Goal: Task Accomplishment & Management: Manage account settings

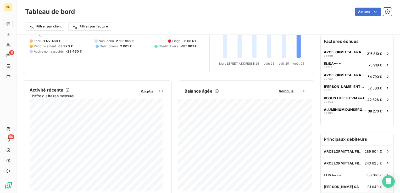
scroll to position [55, 0]
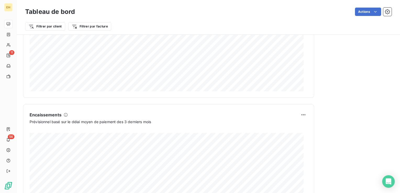
scroll to position [317, 0]
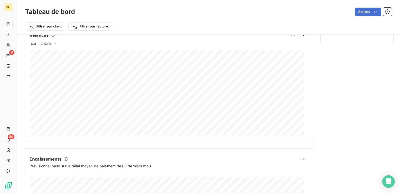
scroll to position [314, 0]
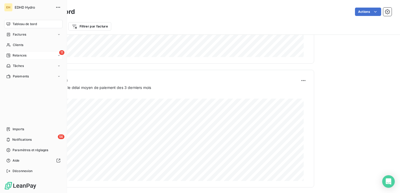
click at [25, 57] on span "Relances" at bounding box center [20, 55] width 14 height 5
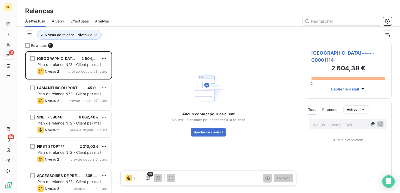
scroll to position [138, 83]
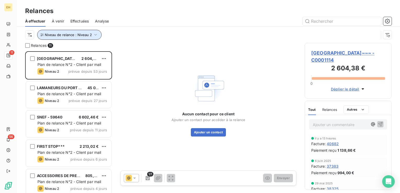
click at [90, 35] on span "Niveau de relance : Niveau 2" at bounding box center [68, 35] width 47 height 4
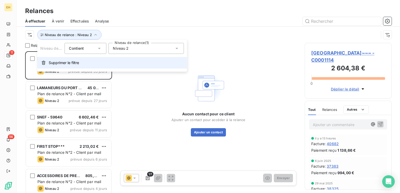
click at [65, 64] on span "Supprimer le filtre" at bounding box center [64, 62] width 30 height 5
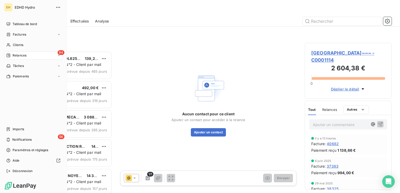
click at [18, 56] on span "Relances" at bounding box center [20, 55] width 14 height 5
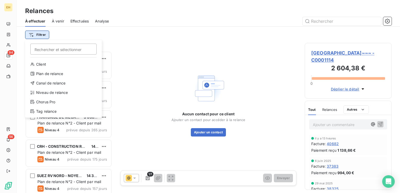
click at [47, 34] on html "EH 94 56 Relances À effectuer À venir Effectuées Analyse Filtrer Rechercher et …" at bounding box center [200, 96] width 400 height 193
click at [49, 95] on div "Niveau de relance" at bounding box center [63, 93] width 73 height 8
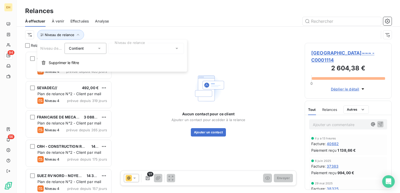
click at [133, 53] on div at bounding box center [145, 48] width 75 height 11
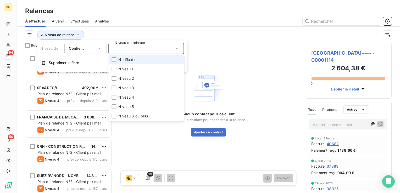
click at [131, 59] on span "Notification" at bounding box center [128, 59] width 20 height 5
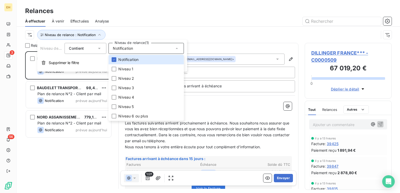
scroll to position [138, 83]
click at [64, 153] on div "DILLINGER FRANCE*** 1 605,60 € Plan de relance N°2 - Client par mail Notificati…" at bounding box center [68, 122] width 87 height 142
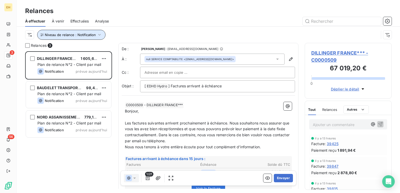
click at [100, 32] on icon "button" at bounding box center [99, 34] width 5 height 5
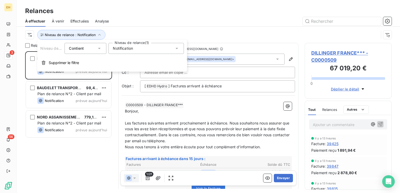
click at [121, 48] on span "Notification" at bounding box center [123, 48] width 20 height 5
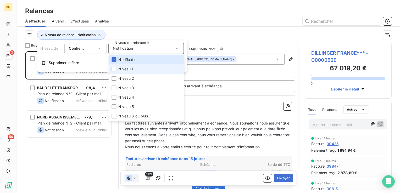
click at [116, 69] on li "Niveau 1" at bounding box center [145, 68] width 75 height 9
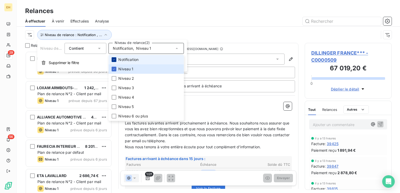
click at [114, 59] on icon at bounding box center [113, 59] width 3 height 3
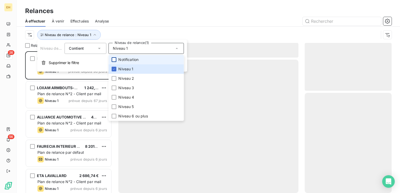
scroll to position [138, 83]
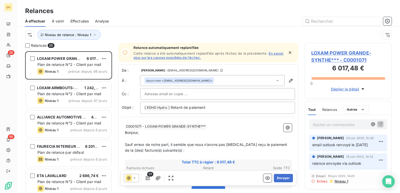
click at [102, 31] on div "Niveau de relance : Niveau 1" at bounding box center [202, 35] width 354 height 10
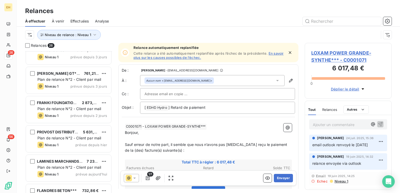
scroll to position [621, 0]
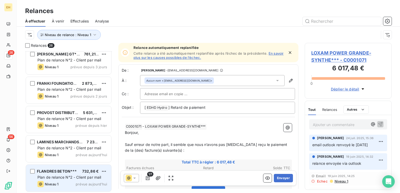
click at [63, 173] on span "FLANDRES BETON***" at bounding box center [57, 171] width 40 height 4
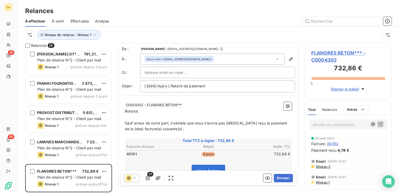
click at [317, 167] on span "Niveau 2" at bounding box center [323, 167] width 15 height 4
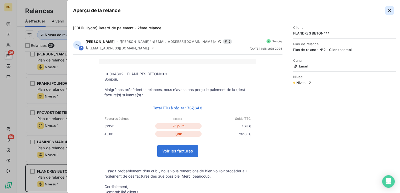
click at [390, 12] on icon "button" at bounding box center [389, 10] width 5 height 5
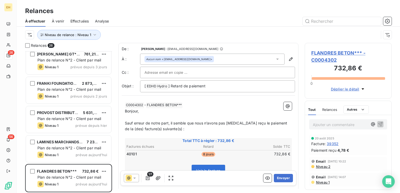
click at [327, 167] on span "Niveau 2" at bounding box center [323, 167] width 15 height 4
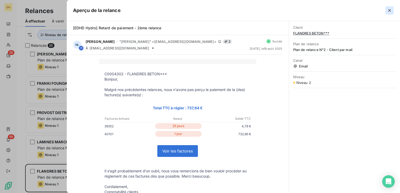
click at [389, 10] on icon "button" at bounding box center [389, 10] width 5 height 5
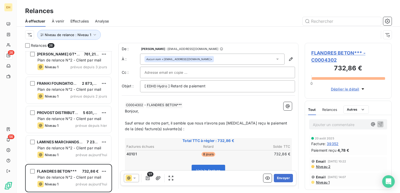
click at [335, 52] on span "FLANDRES BETON*** - C0004302" at bounding box center [348, 56] width 74 height 14
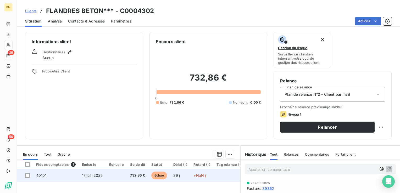
click at [105, 179] on td "17 juil. 2025" at bounding box center [92, 175] width 27 height 13
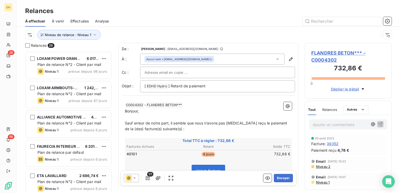
scroll to position [138, 83]
click at [284, 177] on button "Envoyer" at bounding box center [283, 178] width 19 height 8
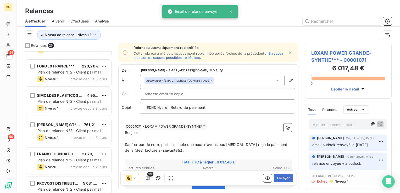
scroll to position [591, 0]
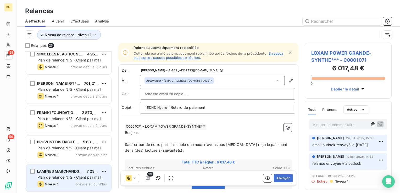
click at [77, 181] on div "Niveau 1 prévue aujourd’hui" at bounding box center [72, 184] width 70 height 6
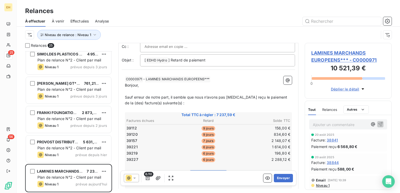
scroll to position [52, 0]
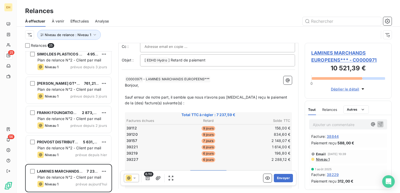
click at [325, 158] on span "Niveau 1" at bounding box center [323, 159] width 14 height 4
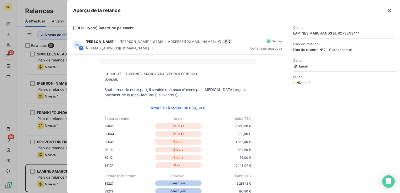
scroll to position [26, 0]
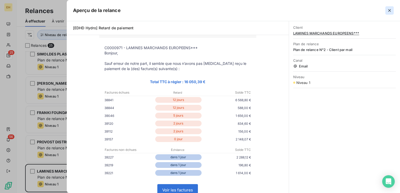
click at [388, 10] on icon "button" at bounding box center [389, 10] width 5 height 5
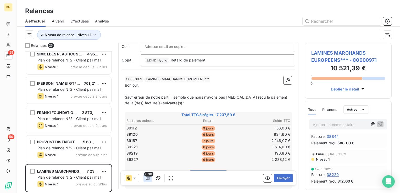
click at [147, 180] on icon "button" at bounding box center [147, 178] width 5 height 5
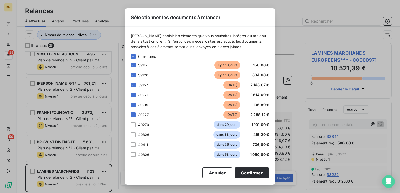
click at [147, 180] on div "Sélectionner les documents à relancer Veuillez choisir les éléments que vous so…" at bounding box center [200, 96] width 151 height 176
click at [216, 175] on button "Annuler" at bounding box center [217, 173] width 30 height 11
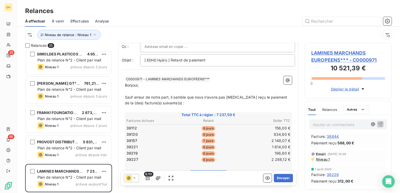
click at [324, 52] on span "LAMINES MARCHANDS EUROPEENS*** - C0000971" at bounding box center [348, 56] width 74 height 14
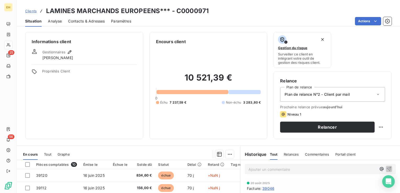
scroll to position [83, 0]
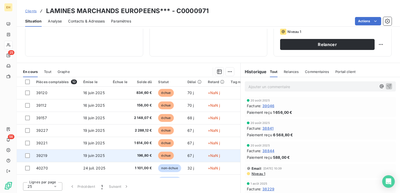
click at [123, 154] on td at bounding box center [120, 156] width 21 height 13
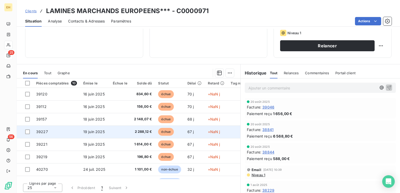
scroll to position [83, 0]
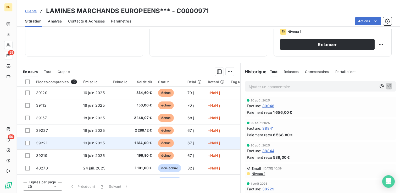
click at [118, 146] on td at bounding box center [120, 143] width 21 height 13
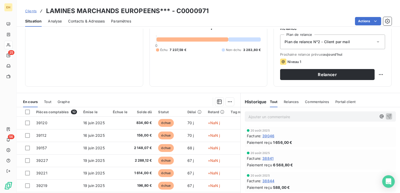
scroll to position [79, 0]
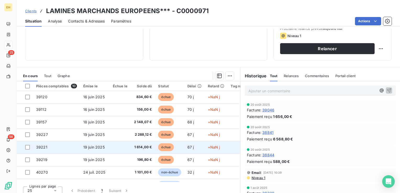
click at [214, 147] on span "+NaN j" at bounding box center [214, 147] width 12 height 4
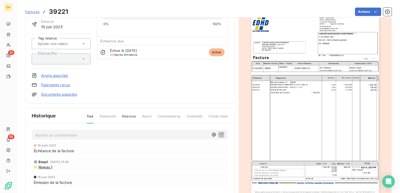
scroll to position [52, 0]
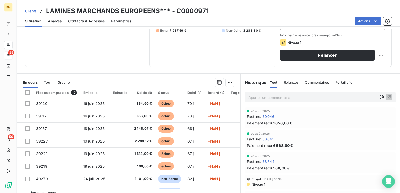
scroll to position [79, 0]
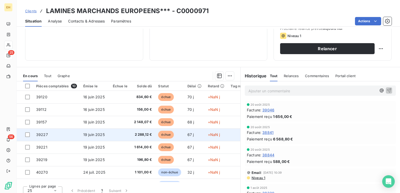
click at [144, 136] on span "2 288,12 €" at bounding box center [143, 134] width 18 height 5
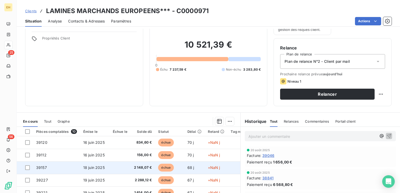
scroll to position [52, 0]
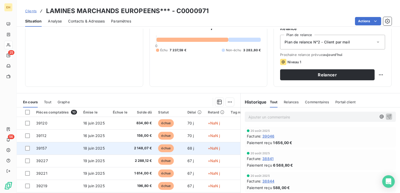
click at [162, 150] on span "échue" at bounding box center [166, 149] width 16 height 8
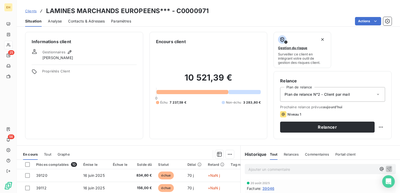
scroll to position [79, 0]
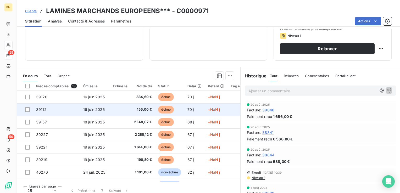
click at [118, 110] on td at bounding box center [120, 109] width 21 height 13
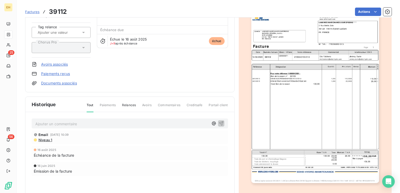
scroll to position [53, 0]
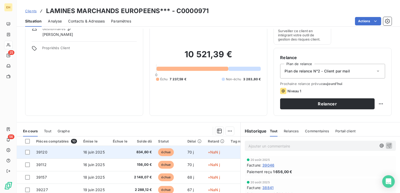
scroll to position [52, 0]
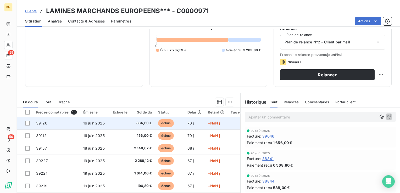
click at [132, 118] on td "834,60 €" at bounding box center [143, 123] width 25 height 13
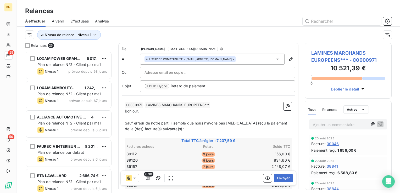
click at [136, 178] on icon at bounding box center [134, 178] width 5 height 5
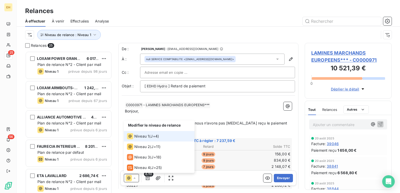
click at [136, 178] on icon at bounding box center [134, 178] width 5 height 5
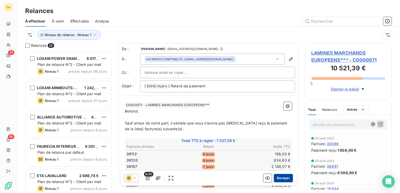
click at [285, 178] on button "Envoyer" at bounding box center [283, 178] width 19 height 8
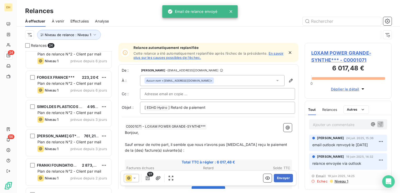
scroll to position [562, 0]
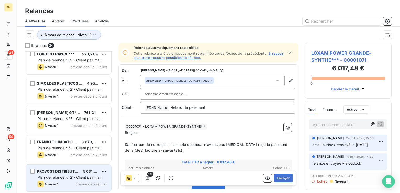
click at [53, 184] on span "Niveau 1" at bounding box center [52, 184] width 14 height 4
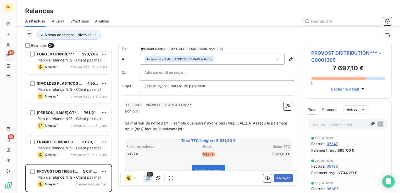
click at [147, 181] on button "button" at bounding box center [147, 178] width 8 height 8
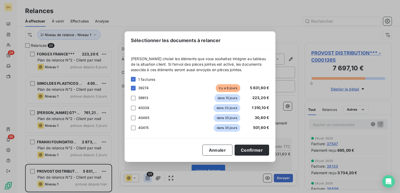
click at [147, 181] on div "Sélectionner les documents à relancer Veuillez choisir les éléments que vous so…" at bounding box center [200, 96] width 400 height 193
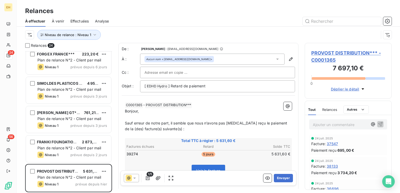
click at [327, 53] on span "PROVOST DISTRIBUTION*** - C0001365" at bounding box center [348, 56] width 74 height 14
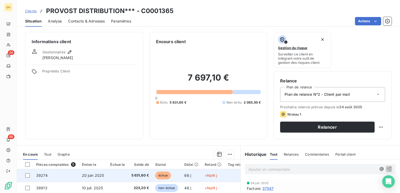
click at [130, 177] on td "5 631,60 €" at bounding box center [140, 175] width 24 height 13
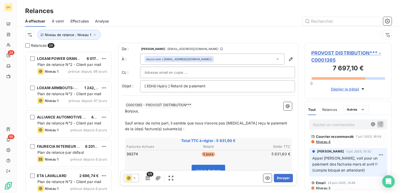
scroll to position [340, 0]
click at [148, 178] on icon "button" at bounding box center [147, 178] width 5 height 5
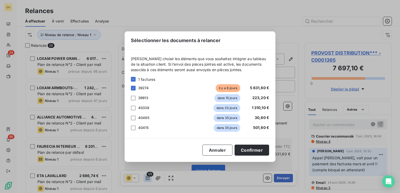
click at [148, 178] on div "Sélectionner les documents à relancer Veuillez choisir les éléments que vous so…" at bounding box center [200, 96] width 400 height 193
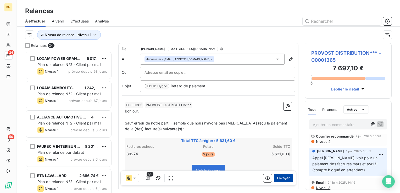
click at [277, 178] on button "Envoyer" at bounding box center [283, 178] width 19 height 8
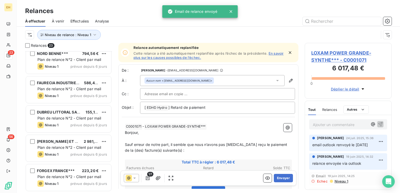
scroll to position [533, 0]
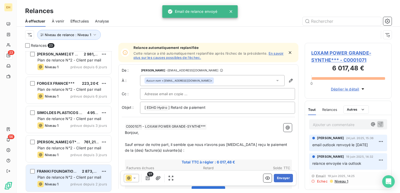
click at [76, 170] on span "FRANKI FOUNDATIONS***" at bounding box center [61, 171] width 48 height 4
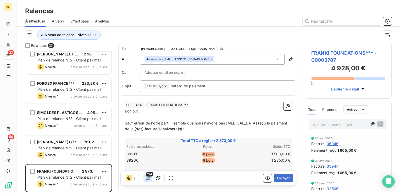
click at [147, 179] on icon "button" at bounding box center [147, 178] width 5 height 5
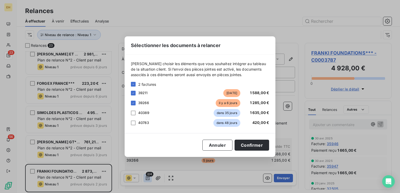
click at [147, 179] on div "Sélectionner les documents à relancer Veuillez choisir les éléments que vous so…" at bounding box center [200, 96] width 400 height 193
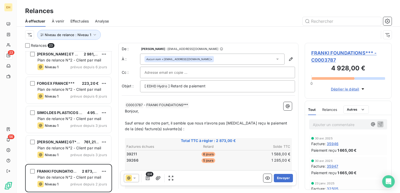
click at [329, 53] on span "FRANKI FOUNDATIONS*** - C0003787" at bounding box center [348, 56] width 74 height 14
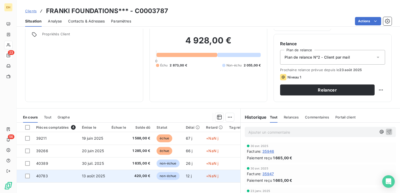
scroll to position [79, 0]
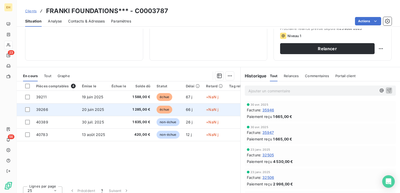
click at [132, 112] on span "1 285,00 €" at bounding box center [141, 109] width 18 height 5
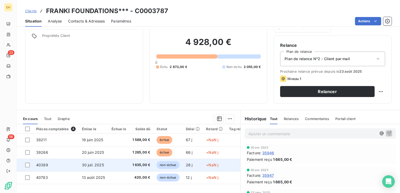
scroll to position [79, 0]
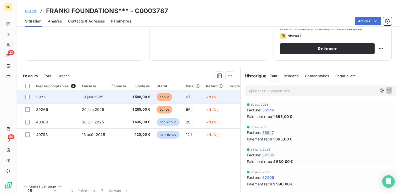
click at [98, 99] on span "19 juin 2025" at bounding box center [92, 97] width 21 height 4
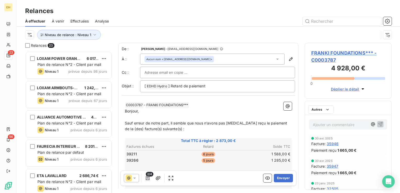
scroll to position [138, 83]
click at [147, 180] on icon "button" at bounding box center [147, 178] width 5 height 5
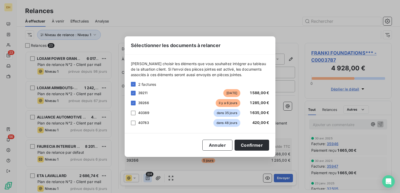
click at [147, 180] on div "Sélectionner les documents à relancer Veuillez choisir les éléments que vous so…" at bounding box center [200, 96] width 400 height 193
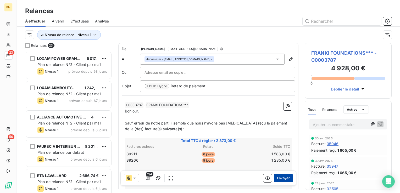
click at [284, 179] on button "Envoyer" at bounding box center [283, 178] width 19 height 8
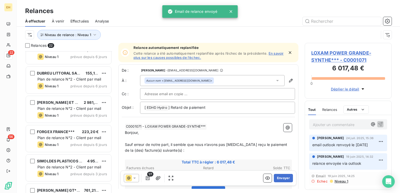
scroll to position [503, 0]
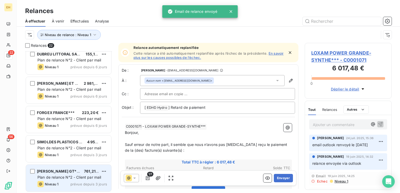
click at [64, 170] on div "TODD GT*** 761,21 €" at bounding box center [72, 171] width 70 height 5
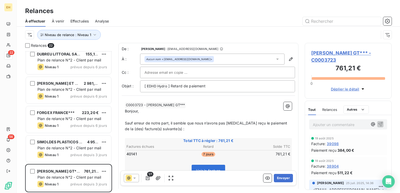
click at [341, 54] on span "TODD GT*** - C0003723" at bounding box center [348, 56] width 74 height 14
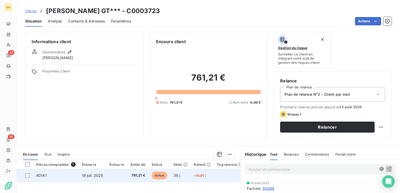
click at [113, 175] on td at bounding box center [116, 175] width 21 height 13
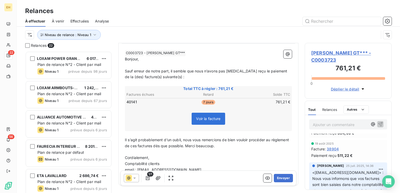
scroll to position [26, 0]
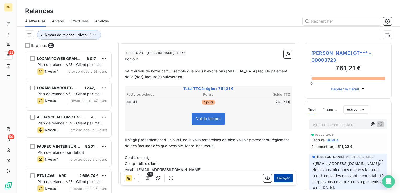
click at [279, 180] on button "Envoyer" at bounding box center [283, 178] width 19 height 8
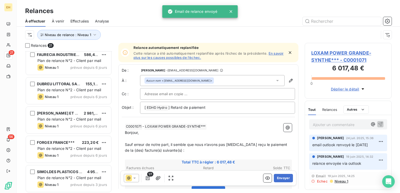
scroll to position [474, 0]
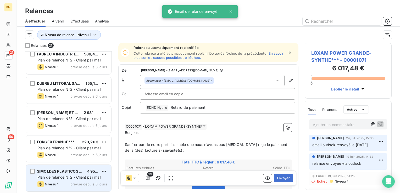
click at [64, 173] on span "SIMOLDES PLASTICOS France - 59264***" at bounding box center [75, 171] width 76 height 4
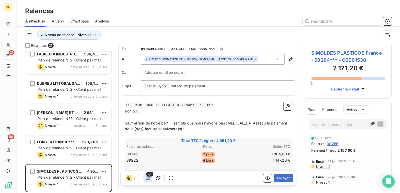
click at [150, 179] on button "button" at bounding box center [147, 178] width 8 height 8
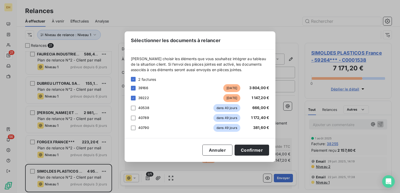
click at [150, 179] on div "Sélectionner les documents à relancer Veuillez choisir les éléments que vous so…" at bounding box center [200, 96] width 400 height 193
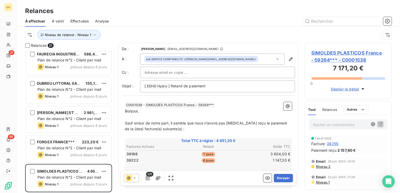
click at [353, 51] on span "SIMOLDES PLASTICOS France - 59264*** - C0001538" at bounding box center [348, 56] width 74 height 14
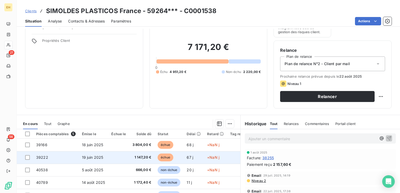
scroll to position [52, 0]
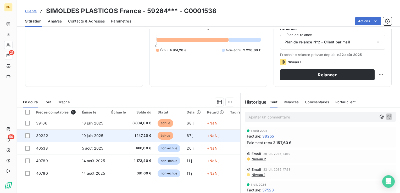
click at [149, 139] on td "1 147,20 €" at bounding box center [141, 136] width 25 height 13
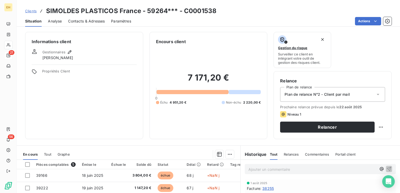
scroll to position [52, 0]
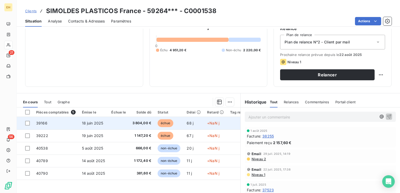
click at [71, 121] on td "39166" at bounding box center [56, 123] width 46 height 13
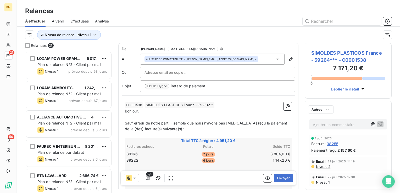
scroll to position [138, 83]
click at [148, 179] on icon "button" at bounding box center [147, 178] width 5 height 5
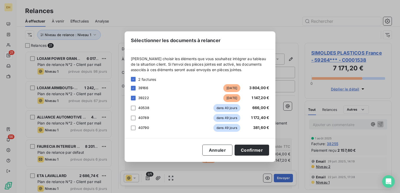
click at [147, 179] on div "Sélectionner les documents à relancer Veuillez choisir les éléments que vous so…" at bounding box center [200, 96] width 400 height 193
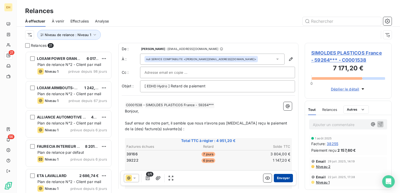
click at [279, 175] on button "Envoyer" at bounding box center [283, 178] width 19 height 8
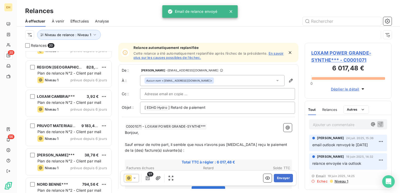
scroll to position [445, 0]
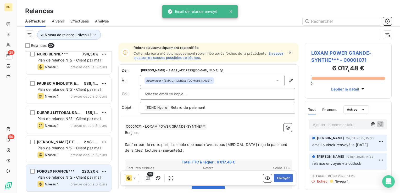
click at [71, 173] on span "FORGEX FRANCE***" at bounding box center [56, 171] width 38 height 4
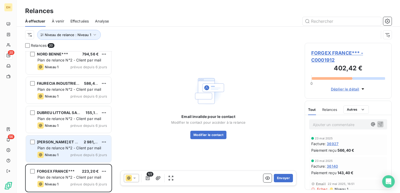
drag, startPoint x: 71, startPoint y: 173, endPoint x: 70, endPoint y: 154, distance: 18.9
click at [70, 154] on div "Niveau 1 prévue depuis 6 jours" at bounding box center [72, 155] width 70 height 6
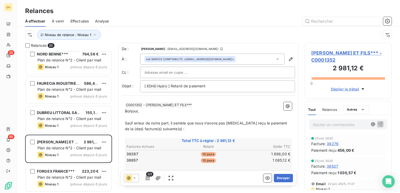
click at [338, 55] on span "PREVOST PIERRE ET FILS*** - C0001352" at bounding box center [348, 56] width 74 height 14
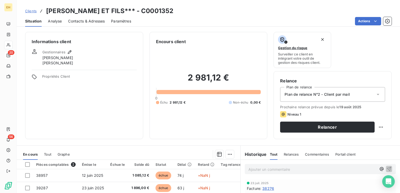
scroll to position [79, 0]
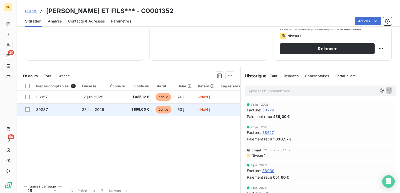
click at [140, 108] on span "1 896,00 €" at bounding box center [140, 109] width 18 height 5
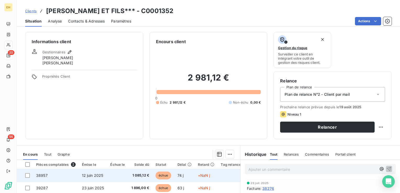
click at [121, 176] on td at bounding box center [117, 175] width 21 height 13
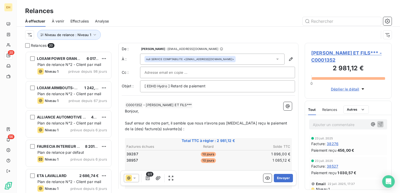
scroll to position [52, 0]
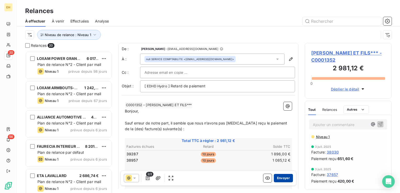
click at [277, 178] on button "Envoyer" at bounding box center [283, 178] width 19 height 8
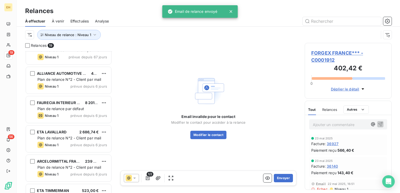
scroll to position [105, 0]
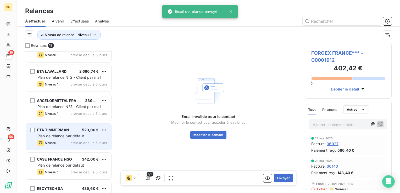
click at [64, 143] on div "Niveau 1 prévue depuis 6 jours" at bounding box center [72, 143] width 70 height 6
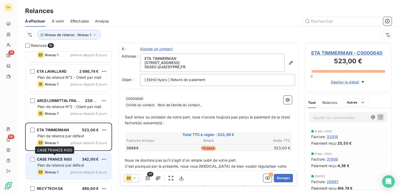
click at [59, 158] on span "CASE FRANCE NSO" at bounding box center [54, 159] width 35 height 4
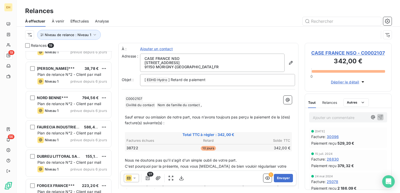
scroll to position [415, 0]
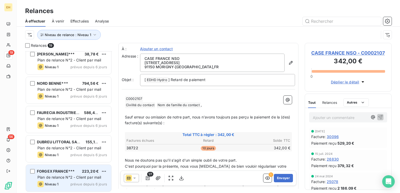
click at [68, 174] on div "FORGEX FRANCE*** 223,20 € Plan de relance N°2 - Client par mail Niveau 1 prévue…" at bounding box center [68, 178] width 85 height 27
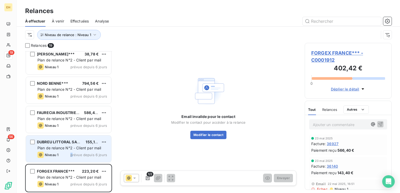
click at [73, 154] on span "prévue depuis 6 jours" at bounding box center [88, 155] width 37 height 4
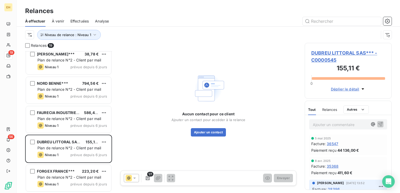
drag, startPoint x: 73, startPoint y: 154, endPoint x: 66, endPoint y: 133, distance: 21.7
click at [66, 133] on div "FAURECIA INDUSTRIES *** 586,44 € Plan de relance N°2 - Client par mail Niveau 1…" at bounding box center [68, 120] width 87 height 29
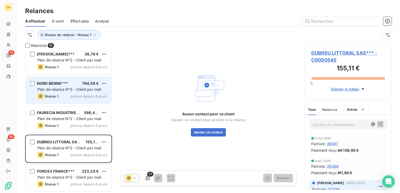
click at [65, 102] on div "NORD BENNE*** 794,56 € Plan de relance N°2 - Client par mail Niveau 1 prévue de…" at bounding box center [68, 90] width 85 height 27
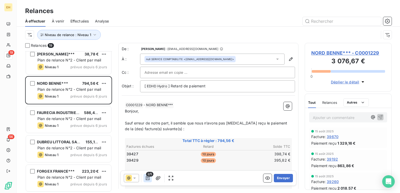
click at [149, 179] on icon "button" at bounding box center [147, 178] width 5 height 5
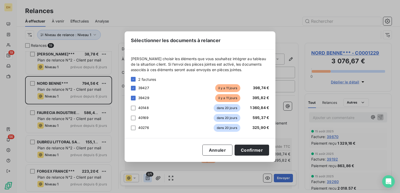
click at [149, 179] on div "Sélectionner les documents à relancer Veuillez choisir les éléments que vous so…" at bounding box center [200, 96] width 400 height 193
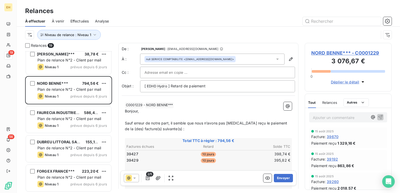
click at [320, 52] on span "NORD BENNE*** - C0001229" at bounding box center [348, 52] width 74 height 7
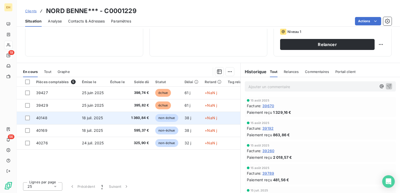
scroll to position [83, 0]
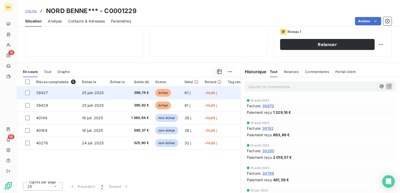
click at [129, 94] on td "398,74 €" at bounding box center [140, 93] width 24 height 13
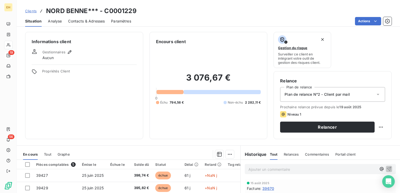
scroll to position [79, 0]
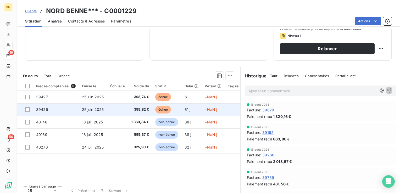
click at [131, 109] on span "395,82 €" at bounding box center [140, 109] width 18 height 5
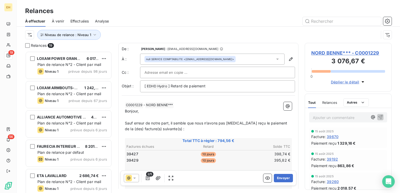
scroll to position [138, 83]
click at [283, 180] on button "Envoyer" at bounding box center [283, 178] width 19 height 8
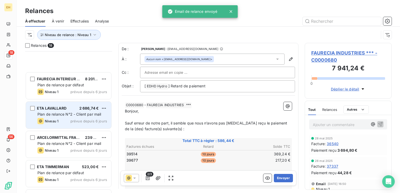
scroll to position [131, 0]
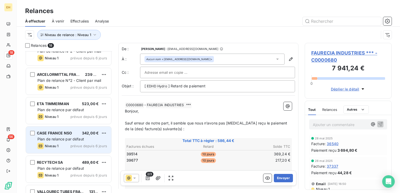
click at [65, 153] on div "CASE FRANCE NSO 342,00 € Plan de relance par défaut Niveau 1 prévue depuis 6 jo…" at bounding box center [68, 140] width 85 height 27
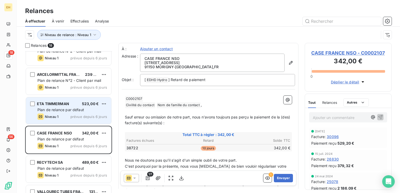
click at [62, 108] on span "Plan de relance par défaut" at bounding box center [60, 110] width 47 height 4
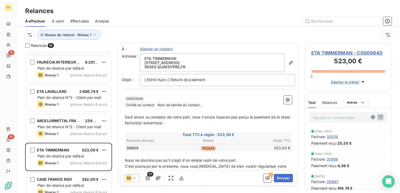
scroll to position [79, 0]
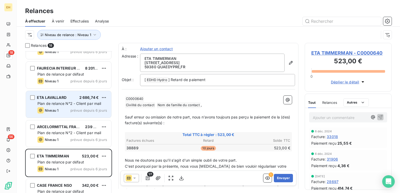
click at [62, 108] on div "Niveau 1 prévue depuis 6 jours" at bounding box center [72, 110] width 70 height 6
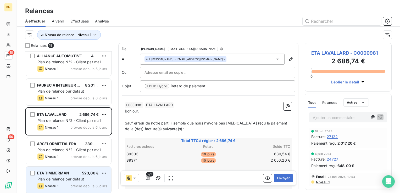
scroll to position [52, 0]
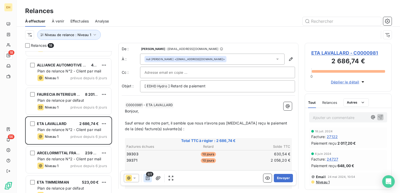
click at [149, 179] on icon "button" at bounding box center [147, 178] width 5 height 5
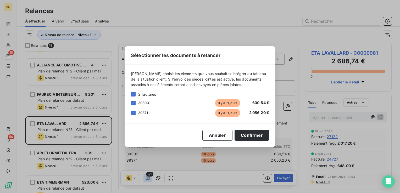
click at [149, 179] on div "Sélectionner les documents à relancer Veuillez choisir les éléments que vous so…" at bounding box center [200, 96] width 400 height 193
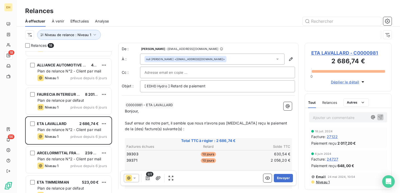
click at [356, 51] on span "ETA LAVALLARD - C0000981" at bounding box center [348, 52] width 74 height 7
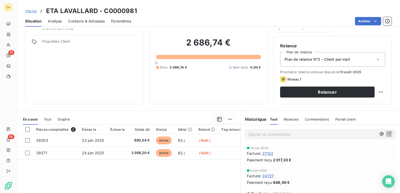
scroll to position [83, 0]
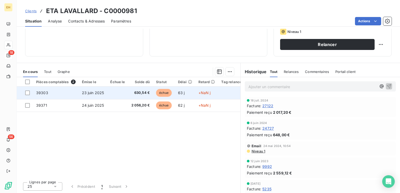
click at [146, 91] on span "630,54 €" at bounding box center [140, 92] width 19 height 5
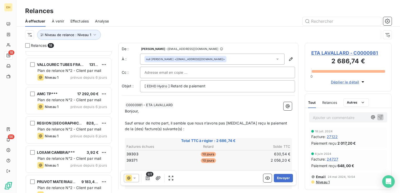
scroll to position [262, 0]
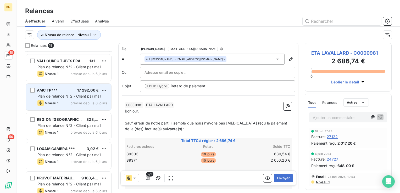
click at [57, 103] on span "Niveau 1" at bounding box center [52, 103] width 14 height 4
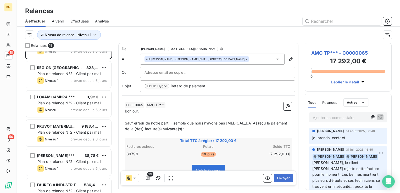
scroll to position [314, 0]
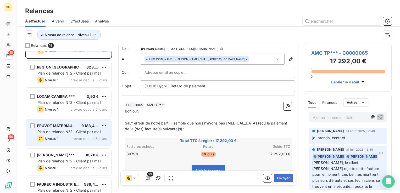
click at [64, 132] on span "Plan de relance N°2 - Client par mail" at bounding box center [69, 132] width 64 height 4
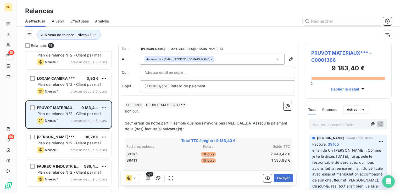
scroll to position [340, 0]
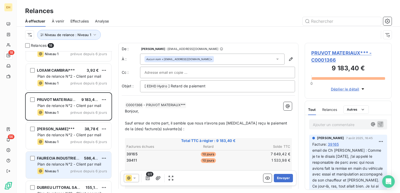
click at [65, 156] on div "FAURECIA INDUSTRIES ***" at bounding box center [58, 158] width 43 height 5
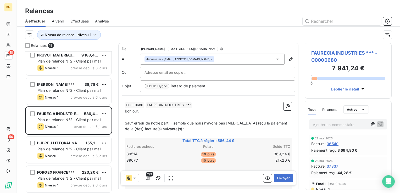
scroll to position [386, 0]
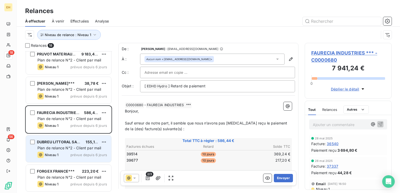
click at [63, 149] on span "Plan de relance N°2 - Client par mail" at bounding box center [69, 148] width 64 height 4
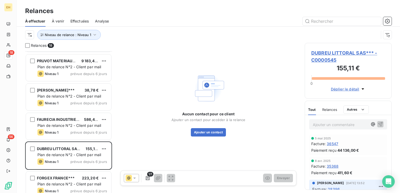
scroll to position [386, 0]
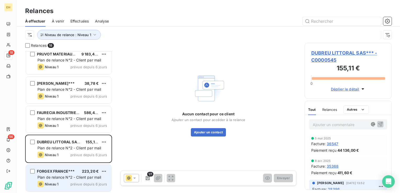
click at [46, 187] on div "Niveau 1" at bounding box center [47, 184] width 21 height 6
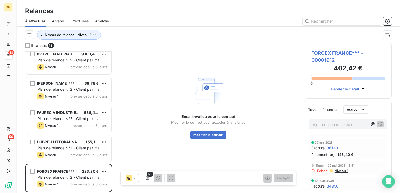
scroll to position [26, 0]
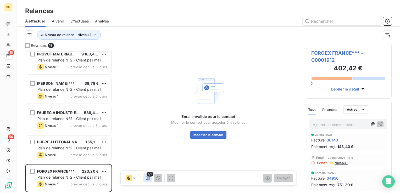
click at [150, 177] on button "button" at bounding box center [147, 178] width 8 height 8
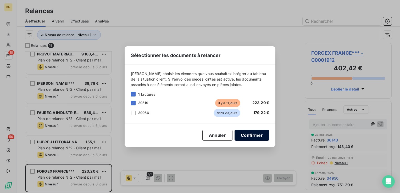
click at [256, 135] on button "Confirmer" at bounding box center [252, 135] width 35 height 11
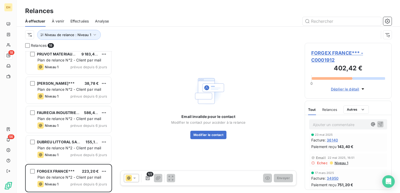
click at [340, 163] on span "Niveau 1" at bounding box center [341, 163] width 14 height 4
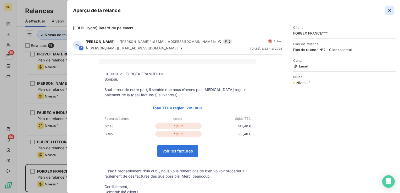
click at [389, 10] on icon "button" at bounding box center [389, 10] width 3 height 3
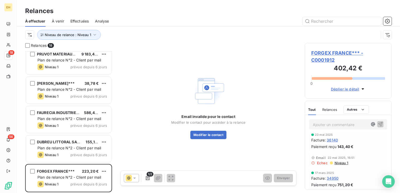
click at [340, 164] on span "Niveau 1" at bounding box center [341, 163] width 14 height 4
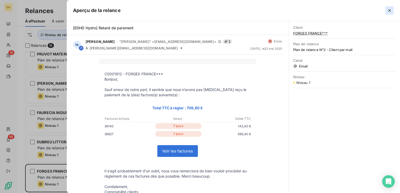
click at [388, 9] on icon "button" at bounding box center [389, 10] width 5 height 5
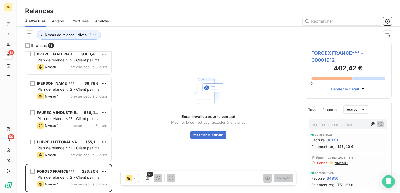
click at [343, 53] on span "FORGEX FRANCE*** - C0001912" at bounding box center [348, 56] width 74 height 14
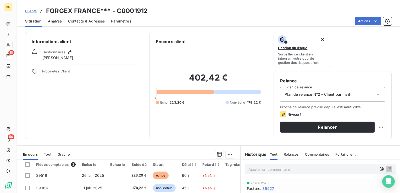
click at [85, 20] on span "Contacts & Adresses" at bounding box center [86, 21] width 37 height 5
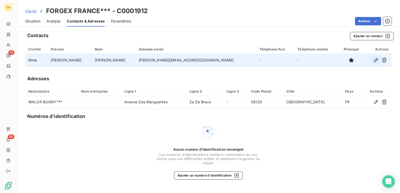
click at [376, 59] on icon "button" at bounding box center [375, 60] width 5 height 5
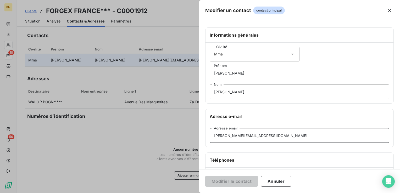
drag, startPoint x: 268, startPoint y: 136, endPoint x: 108, endPoint y: 140, distance: 160.0
click at [108, 193] on div "Modifier un contact contact principal Informations générales Civilité Mme Lucie…" at bounding box center [200, 193] width 400 height 0
paste input "forgex.fr"
type input "lucie.richard@forgex.fr"
click at [236, 181] on button "Modifier le contact" at bounding box center [231, 181] width 53 height 11
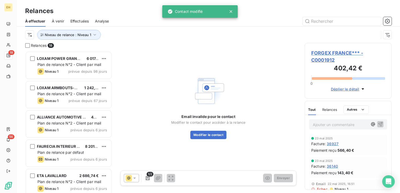
scroll to position [138, 83]
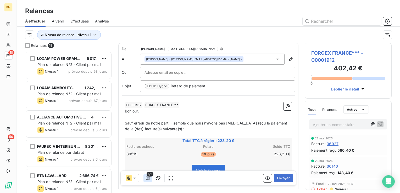
click at [150, 179] on icon "button" at bounding box center [147, 178] width 5 height 5
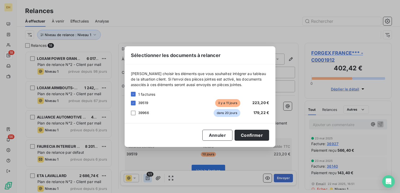
click at [150, 179] on div "Sélectionner les documents à relancer Veuillez choisir les éléments que vous so…" at bounding box center [200, 96] width 400 height 193
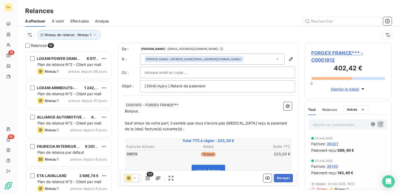
click at [345, 52] on span "FORGEX FRANCE*** - C0001912" at bounding box center [348, 56] width 74 height 14
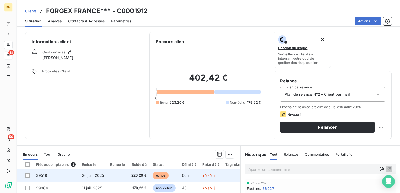
click at [123, 175] on td at bounding box center [117, 175] width 21 height 13
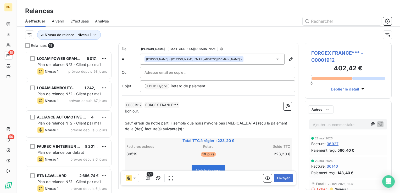
scroll to position [138, 83]
click at [278, 180] on button "Envoyer" at bounding box center [283, 178] width 19 height 8
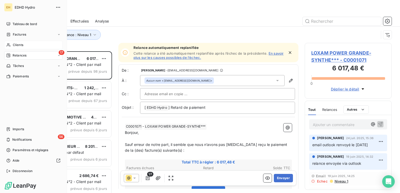
click at [15, 45] on span "Clients" at bounding box center [18, 45] width 10 height 5
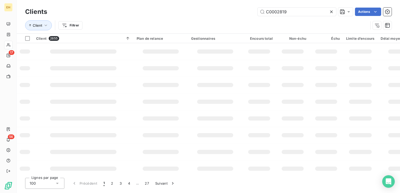
type input "C0002819"
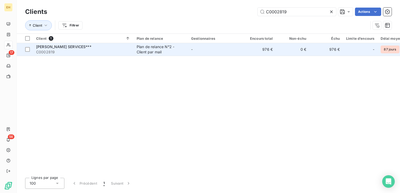
click at [136, 51] on td "Plan de relance N°2 - Client par mail" at bounding box center [161, 49] width 54 height 13
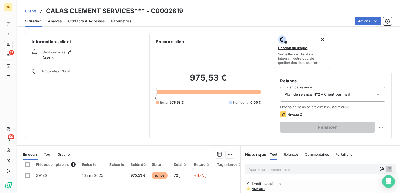
click at [89, 20] on span "Contacts & Adresses" at bounding box center [86, 21] width 37 height 5
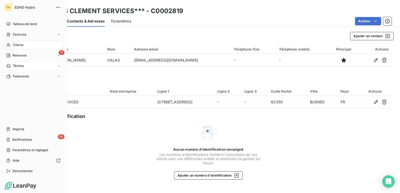
drag, startPoint x: 15, startPoint y: 55, endPoint x: 56, endPoint y: 67, distance: 42.2
click at [15, 55] on span "Relances" at bounding box center [20, 55] width 14 height 5
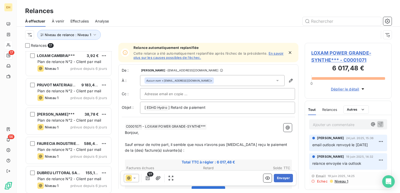
scroll to position [357, 0]
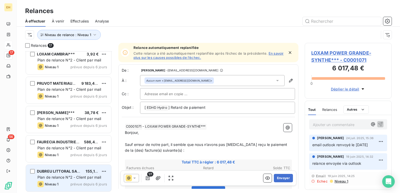
click at [69, 179] on span "Plan de relance N°2 - Client par mail" at bounding box center [69, 177] width 64 height 4
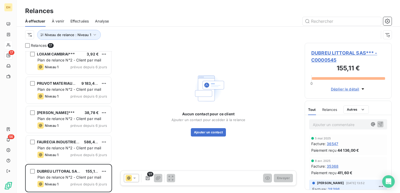
click at [356, 53] on span "DUBREU LITTORAL SAS*** - C0000545" at bounding box center [348, 56] width 74 height 14
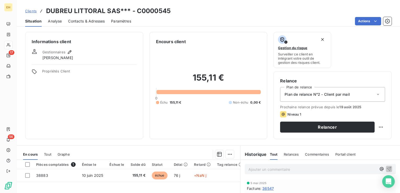
click at [85, 21] on span "Contacts & Adresses" at bounding box center [86, 21] width 37 height 5
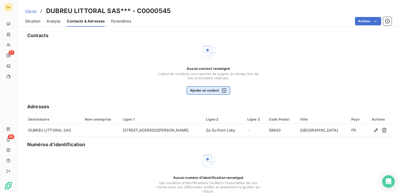
click at [213, 92] on button "Ajouter un contact" at bounding box center [209, 90] width 44 height 8
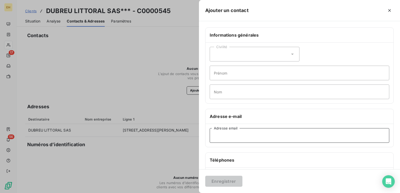
click at [227, 139] on input "Adresse email" at bounding box center [300, 135] width 180 height 15
paste input "celine.croo@dubreu.com"
type input "celine.croo@dubreu.com"
click at [225, 182] on button "Enregistrer" at bounding box center [223, 181] width 37 height 11
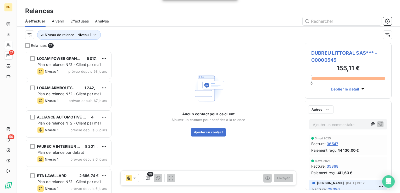
scroll to position [138, 83]
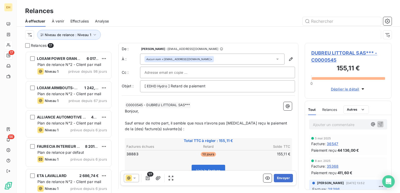
click at [327, 50] on span "DUBREU LITTORAL SAS*** - C0000545" at bounding box center [348, 56] width 74 height 14
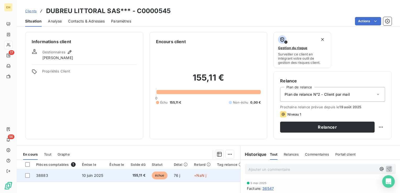
click at [131, 173] on span "155,11 €" at bounding box center [138, 175] width 15 height 5
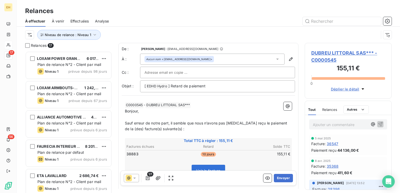
scroll to position [138, 83]
click at [281, 177] on button "Envoyer" at bounding box center [283, 178] width 19 height 8
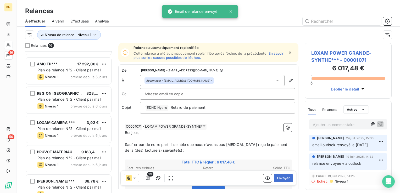
scroll to position [327, 0]
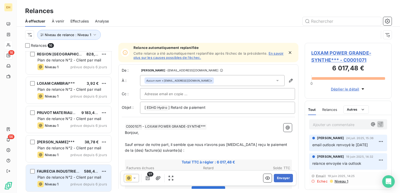
click at [82, 175] on span "Plan de relance N°2 - Client par mail" at bounding box center [69, 177] width 64 height 4
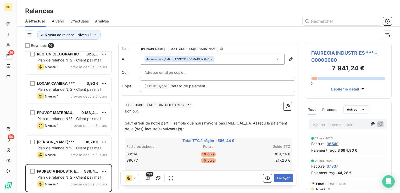
click at [336, 52] on span "FAURECIA INDUSTRIES *** - C0000680" at bounding box center [348, 56] width 74 height 14
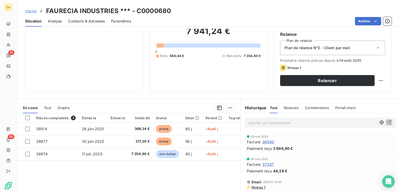
scroll to position [79, 0]
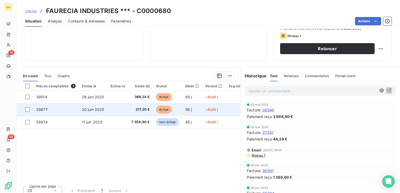
click at [131, 107] on span "217,20 €" at bounding box center [140, 109] width 19 height 5
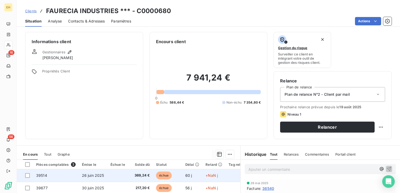
click at [136, 173] on span "369,24 €" at bounding box center [140, 175] width 19 height 5
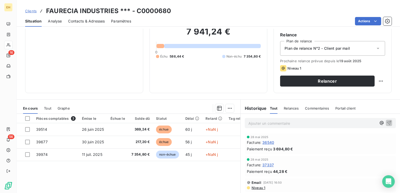
scroll to position [4, 0]
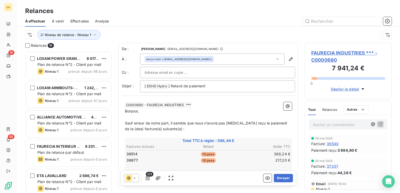
scroll to position [138, 83]
click at [149, 177] on icon "button" at bounding box center [148, 178] width 4 height 4
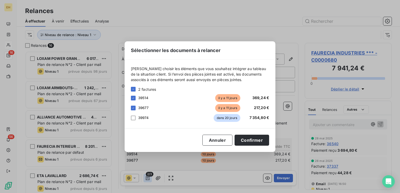
click at [149, 177] on div "Sélectionner les documents à relancer Veuillez choisir les éléments que vous so…" at bounding box center [200, 96] width 400 height 193
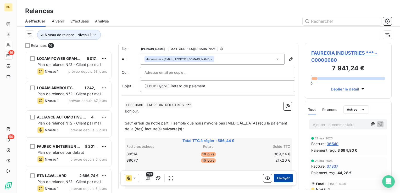
click at [280, 179] on button "Envoyer" at bounding box center [283, 178] width 19 height 8
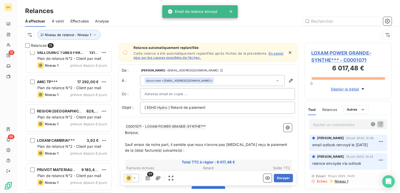
scroll to position [298, 0]
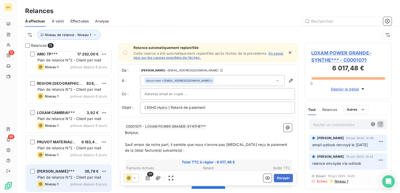
click at [68, 175] on span "Plan de relance N°2 - Client par mail" at bounding box center [69, 177] width 64 height 4
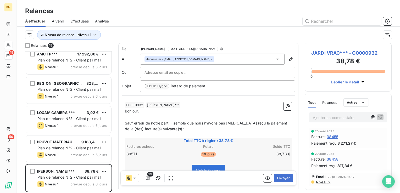
scroll to position [26, 0]
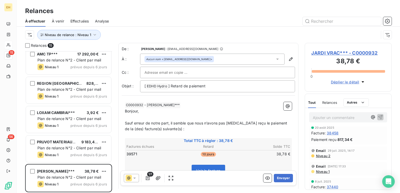
click at [328, 53] on span "JARDI VRAC*** - C0000932" at bounding box center [348, 52] width 74 height 7
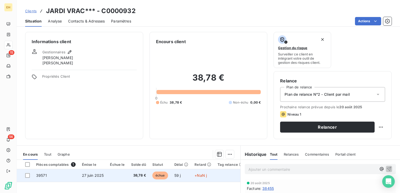
click at [58, 176] on td "39571" at bounding box center [56, 175] width 46 height 13
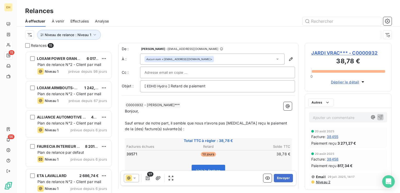
scroll to position [138, 83]
click at [279, 176] on button "Envoyer" at bounding box center [283, 178] width 19 height 8
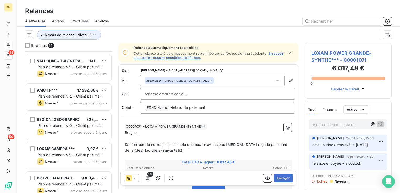
scroll to position [269, 0]
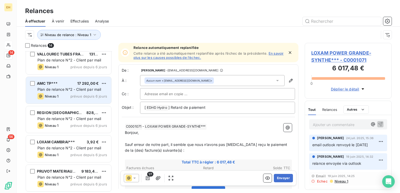
click at [69, 101] on div "AMC TP*** 17 292,00 € Plan de relance N°2 - Client par mail Niveau 1 prévue dep…" at bounding box center [68, 90] width 85 height 27
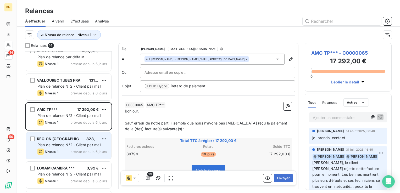
scroll to position [269, 0]
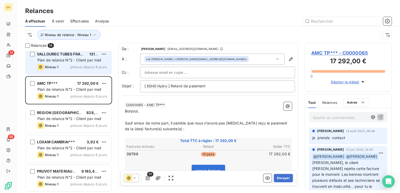
click at [67, 56] on span "VALLOUREC TUBES FRANCE AULNOYE***" at bounding box center [75, 54] width 77 height 4
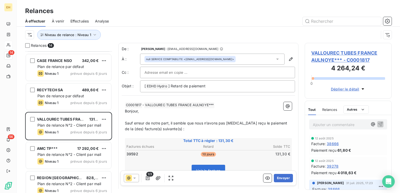
scroll to position [190, 0]
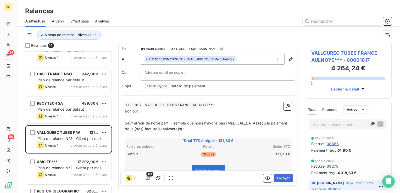
click at [71, 116] on span "prévue depuis 6 jours" at bounding box center [88, 116] width 37 height 4
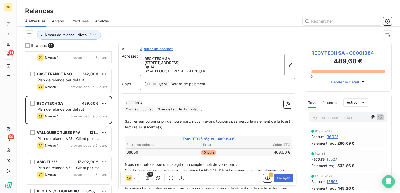
click at [327, 51] on span "RECYTECH SA - C0001384" at bounding box center [348, 52] width 74 height 7
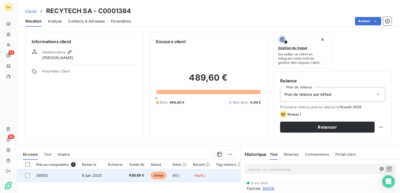
click at [91, 177] on span "6 juin 2025" at bounding box center [92, 175] width 20 height 4
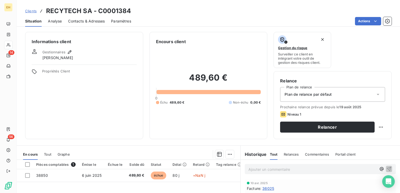
click at [312, 89] on div "Plan de relance par défaut" at bounding box center [332, 94] width 105 height 15
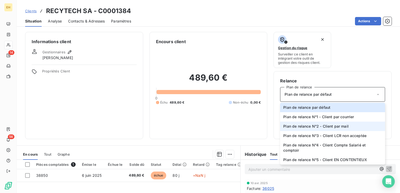
click at [337, 127] on span "Plan de relance N°2 - Client par mail" at bounding box center [315, 126] width 65 height 5
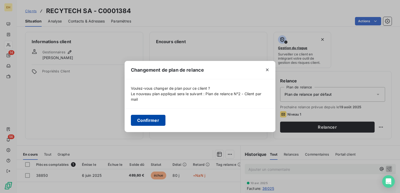
click at [148, 118] on button "Confirmer" at bounding box center [148, 120] width 35 height 11
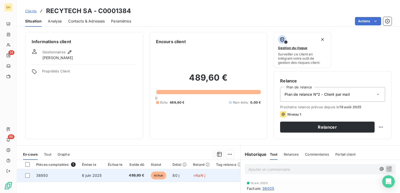
click at [113, 174] on td at bounding box center [115, 175] width 21 height 13
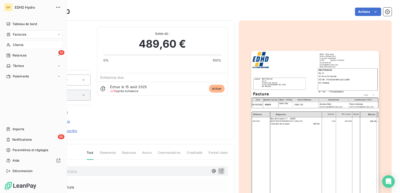
click at [19, 46] on span "Clients" at bounding box center [18, 45] width 10 height 5
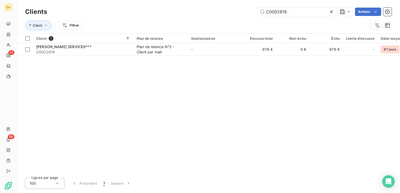
drag, startPoint x: 296, startPoint y: 16, endPoint x: 237, endPoint y: 6, distance: 59.8
click at [237, 9] on div "C0002819 Actions" at bounding box center [222, 12] width 338 height 8
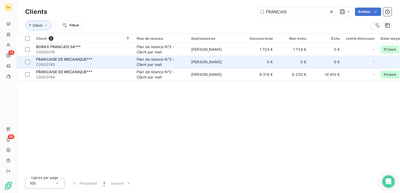
type input "FRANCAIS"
click at [80, 62] on span "C0000745" at bounding box center [83, 64] width 94 height 5
click at [96, 68] on td "FRANCAISE DE MECANIQUE*** C0000745" at bounding box center [83, 62] width 101 height 13
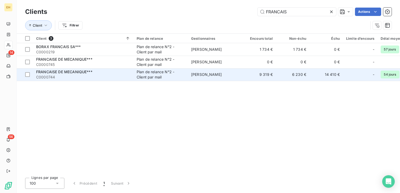
click at [81, 75] on span "C0000744" at bounding box center [83, 77] width 94 height 5
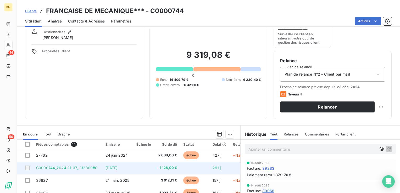
scroll to position [52, 0]
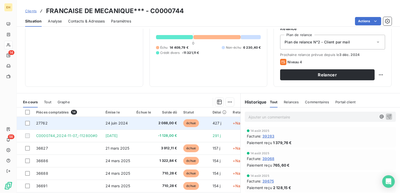
click at [166, 118] on td "2 088,00 €" at bounding box center [167, 123] width 26 height 13
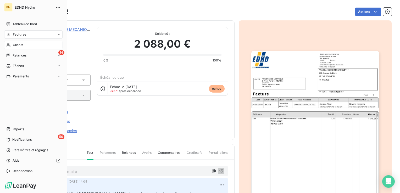
click at [18, 46] on span "Clients" at bounding box center [18, 45] width 10 height 5
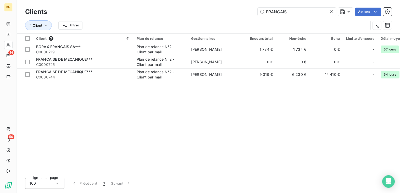
drag, startPoint x: 293, startPoint y: 12, endPoint x: 224, endPoint y: 15, distance: 68.9
click at [224, 15] on div "FRANCAIS Actions" at bounding box center [222, 12] width 338 height 8
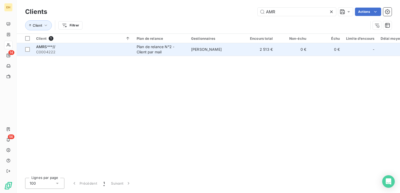
type input "AMR"
click at [197, 50] on span "[PERSON_NAME]" at bounding box center [206, 49] width 31 height 4
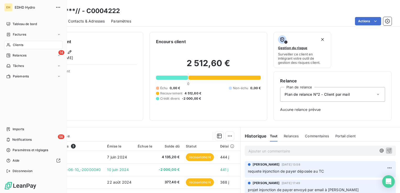
click at [18, 45] on span "Clients" at bounding box center [18, 45] width 10 height 5
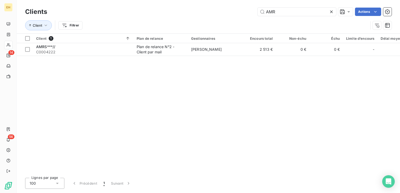
drag, startPoint x: 281, startPoint y: 11, endPoint x: 229, endPoint y: 14, distance: 51.7
click at [229, 14] on div "AMR Actions" at bounding box center [222, 12] width 338 height 8
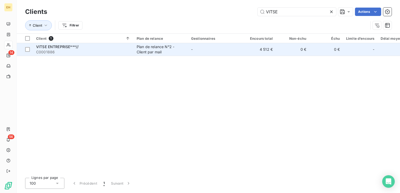
type input "VITSE"
click at [196, 47] on td "-" at bounding box center [215, 49] width 54 height 13
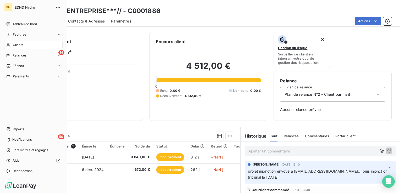
click at [25, 46] on div "Clients" at bounding box center [33, 45] width 58 height 8
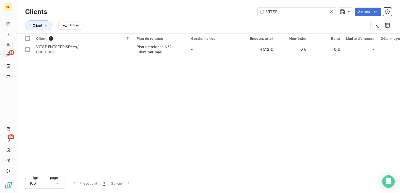
drag, startPoint x: 284, startPoint y: 10, endPoint x: 186, endPoint y: 16, distance: 98.4
click at [186, 17] on div "Clients VITSE Actions Client Filtrer" at bounding box center [208, 19] width 367 height 27
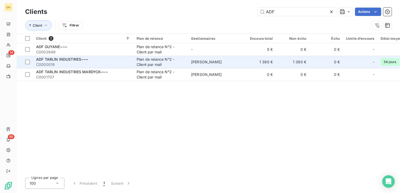
type input "ADF"
click at [84, 64] on span "C0000019" at bounding box center [83, 64] width 94 height 5
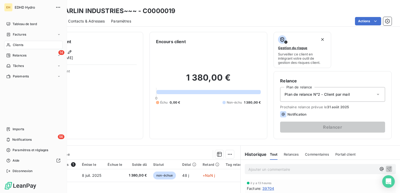
click at [18, 44] on span "Clients" at bounding box center [18, 45] width 10 height 5
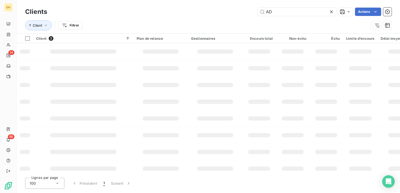
type input "A"
type input "r"
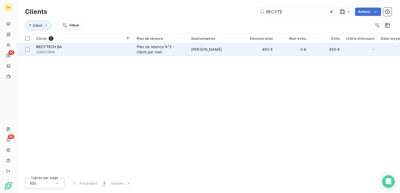
type input "RECYTE"
click at [85, 51] on span "C0001384" at bounding box center [83, 51] width 94 height 5
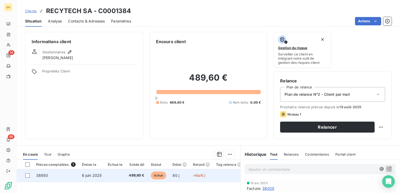
click at [117, 170] on td at bounding box center [115, 175] width 21 height 13
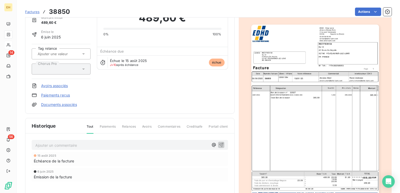
scroll to position [27, 0]
click at [357, 99] on img "button" at bounding box center [315, 114] width 128 height 180
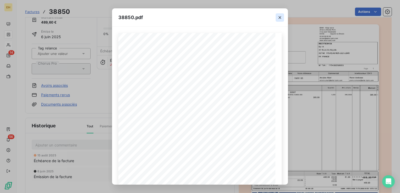
click at [280, 14] on button "button" at bounding box center [280, 17] width 8 height 8
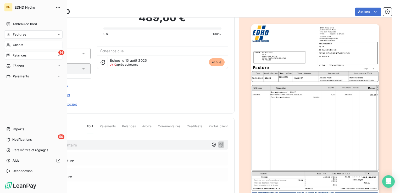
click at [18, 52] on div "14 Relances" at bounding box center [33, 55] width 58 height 8
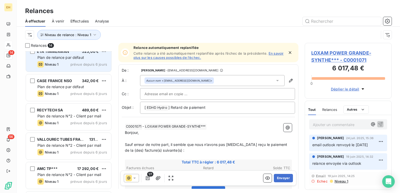
scroll to position [269, 0]
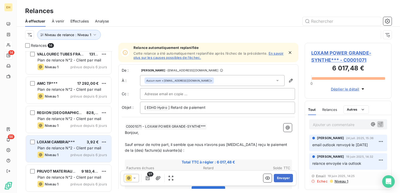
click at [62, 140] on div "LOXAM CAMBRAI***" at bounding box center [56, 142] width 38 height 5
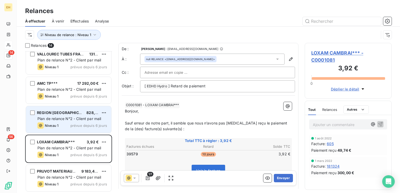
click at [56, 119] on span "Plan de relance N°2 - Client par mail" at bounding box center [69, 119] width 64 height 4
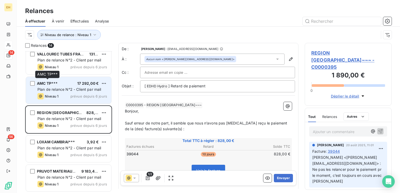
click at [53, 82] on span "AMC TP***" at bounding box center [47, 83] width 21 height 4
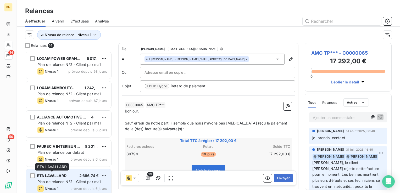
click at [66, 178] on div "ETA LAVALLARD" at bounding box center [52, 175] width 30 height 5
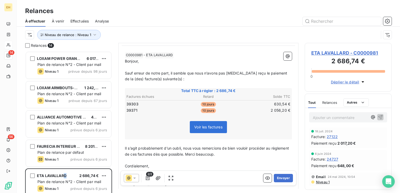
scroll to position [52, 0]
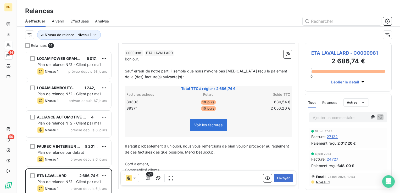
click at [332, 55] on span "ETA LAVALLARD - C0000981" at bounding box center [348, 52] width 74 height 7
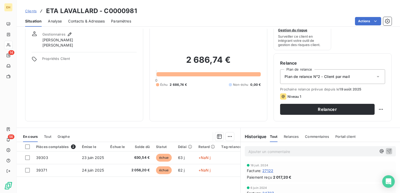
scroll to position [26, 0]
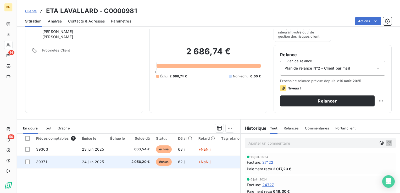
click at [79, 163] on td "24 juin 2025" at bounding box center [93, 162] width 29 height 13
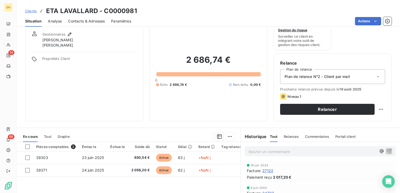
scroll to position [26, 0]
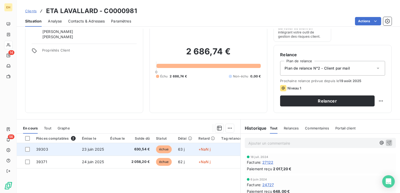
click at [93, 150] on span "23 juin 2025" at bounding box center [93, 149] width 22 height 4
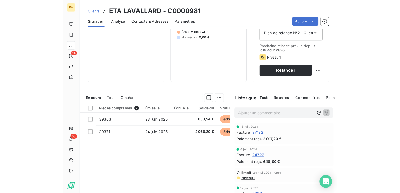
scroll to position [24, 0]
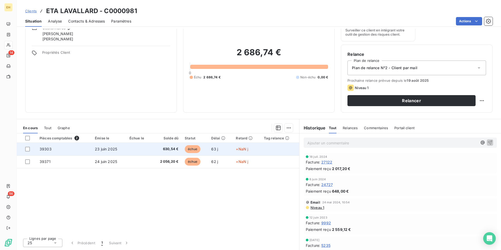
click at [174, 149] on span "630,54 €" at bounding box center [167, 148] width 24 height 5
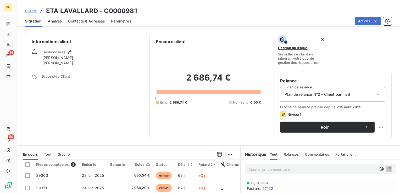
click at [133, 174] on span "630,54 €" at bounding box center [140, 175] width 19 height 5
click at [82, 20] on span "Contacts & Adresses" at bounding box center [86, 21] width 37 height 5
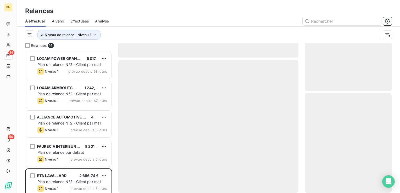
scroll to position [138, 83]
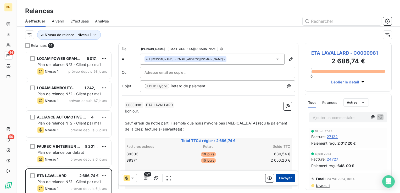
click at [286, 176] on button "Envoyer" at bounding box center [285, 178] width 19 height 8
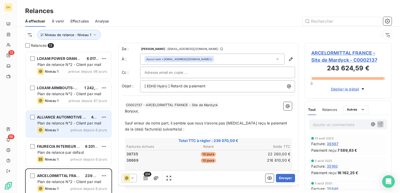
click at [57, 137] on div "ALLIANCE AUTOMOTIVE PARIS NORD-INFRELEC 46,15 € Plan de relance N°2 - Client pa…" at bounding box center [68, 124] width 85 height 27
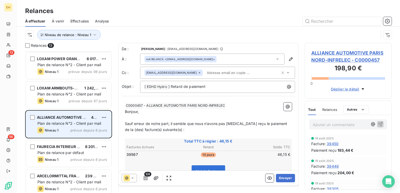
scroll to position [26, 0]
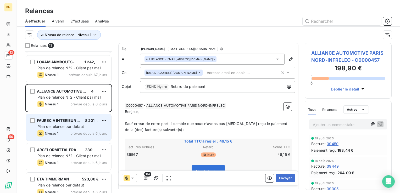
click at [58, 136] on div "Niveau 1" at bounding box center [47, 133] width 21 height 6
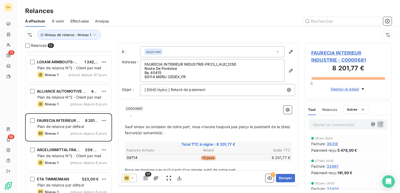
click at [341, 60] on span "FAURECIA INTERIEUR INDUSTRIE - C0000681" at bounding box center [348, 56] width 74 height 14
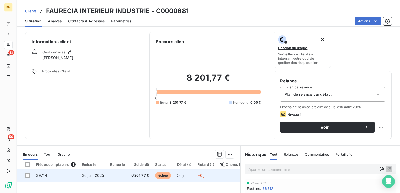
click at [90, 173] on span "30 juin 2025" at bounding box center [93, 175] width 22 height 4
click at [136, 176] on span "8 201,77 €" at bounding box center [140, 175] width 18 height 5
click at [206, 176] on td "+0 j" at bounding box center [206, 175] width 23 height 13
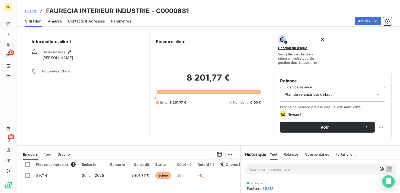
click at [338, 96] on div "Plan de relance par défaut" at bounding box center [332, 94] width 105 height 15
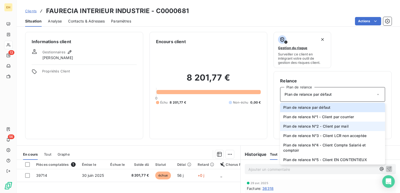
click at [344, 126] on span "Plan de relance N°2 - Client par mail" at bounding box center [315, 126] width 65 height 5
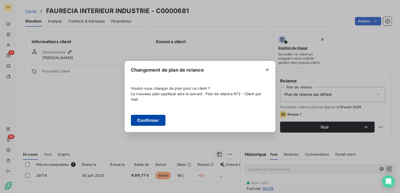
click at [147, 121] on button "Confirmer" at bounding box center [148, 120] width 35 height 11
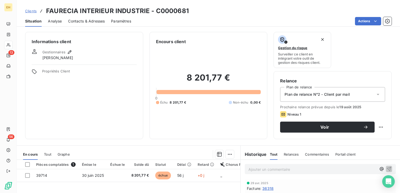
click at [91, 22] on span "Contacts & Adresses" at bounding box center [86, 21] width 37 height 5
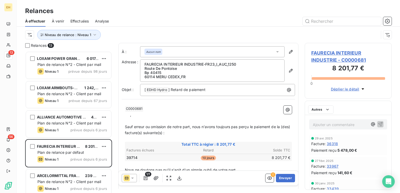
scroll to position [138, 83]
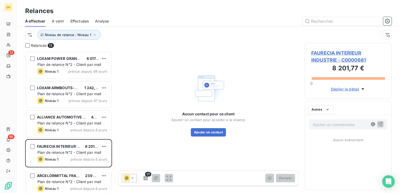
scroll to position [138, 83]
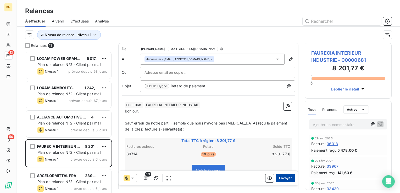
click at [287, 179] on button "Envoyer" at bounding box center [285, 178] width 19 height 8
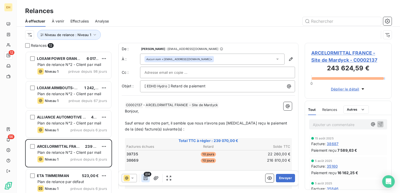
click at [146, 178] on icon "button" at bounding box center [145, 178] width 5 height 5
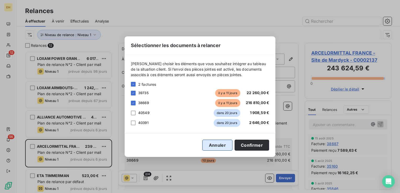
click at [212, 145] on button "Annuler" at bounding box center [217, 145] width 30 height 11
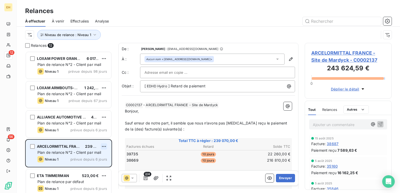
click at [103, 146] on html "EH 12 56 Relances À effectuer À venir Effectuées Analyse Niveau de relance : Ni…" at bounding box center [200, 96] width 400 height 193
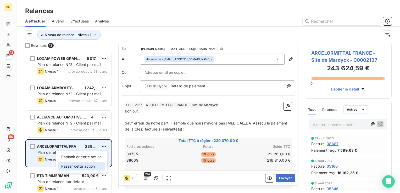
click at [87, 168] on div "Passer cette action" at bounding box center [81, 166] width 47 height 8
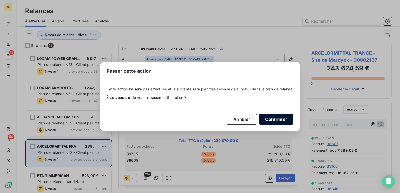
click at [284, 122] on button "Confirmer" at bounding box center [276, 119] width 35 height 11
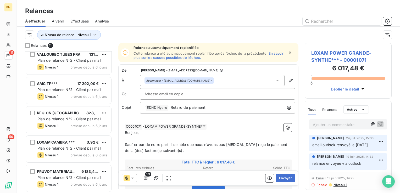
scroll to position [181, 0]
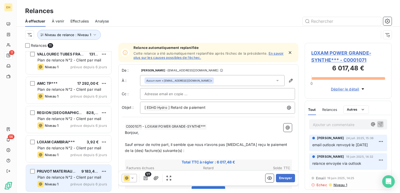
click at [71, 178] on span "Plan de relance N°2 - Client par mail" at bounding box center [69, 177] width 64 height 4
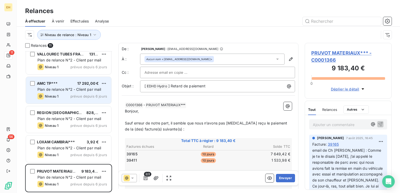
click at [66, 92] on div "Plan de relance N°2 - Client par mail" at bounding box center [72, 89] width 70 height 5
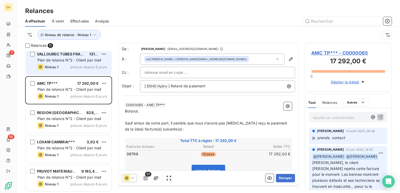
click at [67, 67] on div "Niveau 1 prévue depuis 6 jours" at bounding box center [72, 67] width 70 height 6
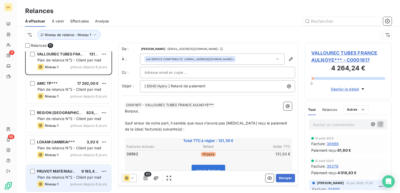
click at [65, 187] on div "Niveau 1 prévue depuis 6 jours" at bounding box center [72, 184] width 70 height 6
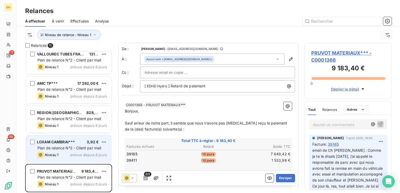
click at [74, 147] on span "Plan de relance N°2 - Client par mail" at bounding box center [69, 148] width 64 height 4
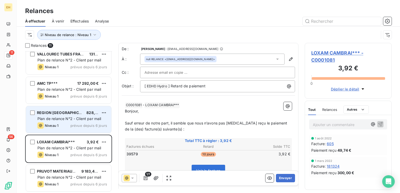
drag, startPoint x: 74, startPoint y: 147, endPoint x: 75, endPoint y: 126, distance: 21.5
click at [75, 126] on span "prévue depuis 6 jours" at bounding box center [88, 126] width 37 height 4
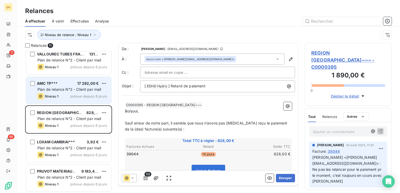
click at [44, 93] on div "Niveau 1" at bounding box center [47, 96] width 21 height 6
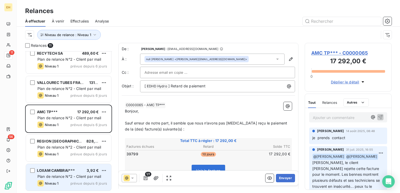
scroll to position [102, 0]
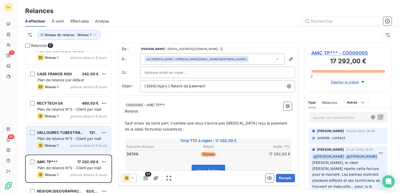
click at [57, 136] on div "VALLOUREC TUBES FRANCE AULNOYE*** 131,30 € Plan de relance N°2 - Client par mai…" at bounding box center [68, 139] width 85 height 27
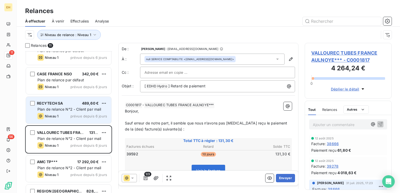
click at [59, 114] on div "Niveau 1 prévue depuis 6 jours" at bounding box center [72, 116] width 70 height 6
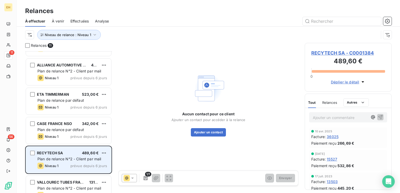
scroll to position [50, 0]
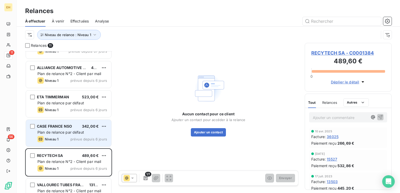
click at [60, 130] on span "Plan de relance par défaut" at bounding box center [60, 132] width 47 height 4
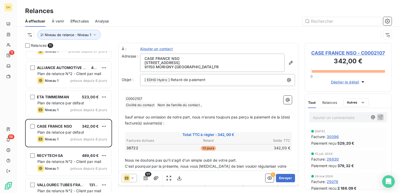
scroll to position [138, 83]
click at [355, 54] on span "CASE FRANCE NSO - C0002107" at bounding box center [348, 52] width 74 height 7
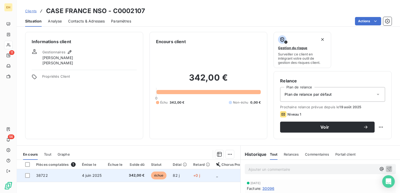
click at [98, 180] on td "4 juin 2025" at bounding box center [92, 175] width 26 height 13
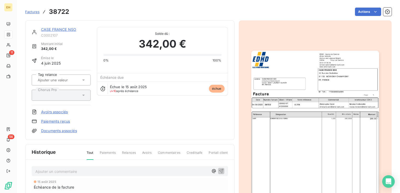
click at [318, 97] on img "button" at bounding box center [315, 141] width 128 height 180
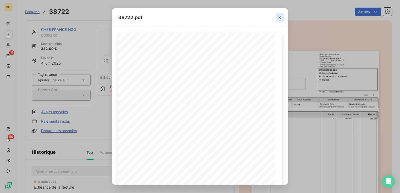
click at [281, 19] on icon "button" at bounding box center [279, 17] width 5 height 5
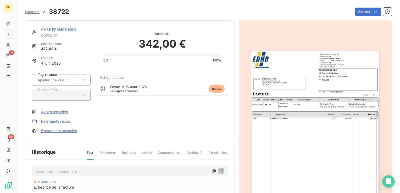
click at [53, 31] on link "CASE FRANCE NSO" at bounding box center [58, 29] width 35 height 4
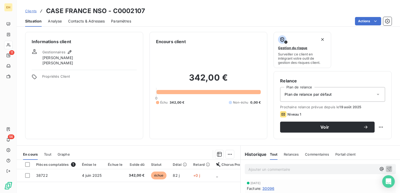
click at [345, 92] on div "Plan de relance par défaut" at bounding box center [332, 94] width 105 height 15
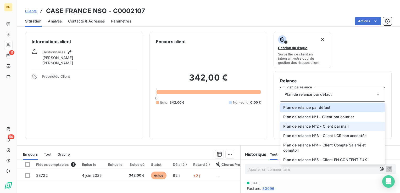
click at [323, 129] on li "Plan de relance N°2 - Client par mail" at bounding box center [332, 126] width 105 height 9
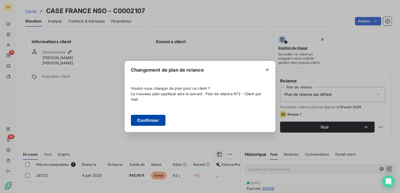
click at [143, 121] on button "Confirmer" at bounding box center [148, 120] width 35 height 11
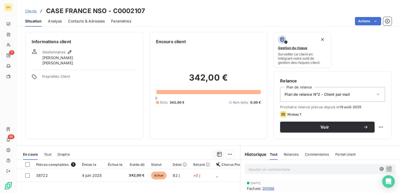
click at [96, 22] on span "Contacts & Adresses" at bounding box center [86, 21] width 37 height 5
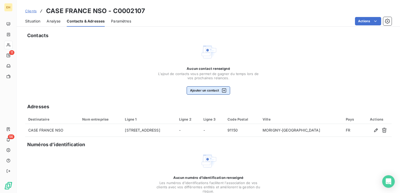
click at [208, 90] on button "Ajouter un contact" at bounding box center [209, 90] width 44 height 8
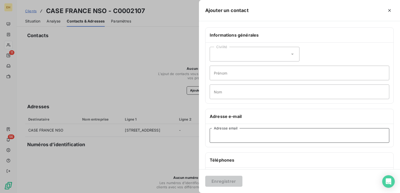
click at [242, 133] on input "Adresse email" at bounding box center [300, 135] width 180 height 15
type input "NSO_Fournisseur@cnhind.com"
click at [205, 176] on button "Enregistrer" at bounding box center [223, 181] width 37 height 11
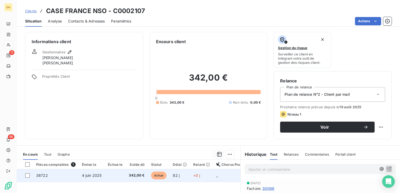
click at [130, 175] on span "342,00 €" at bounding box center [137, 175] width 16 height 5
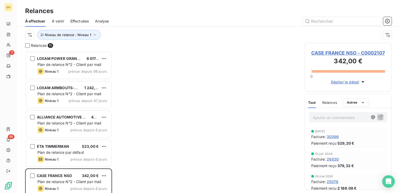
scroll to position [138, 83]
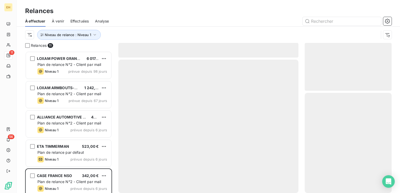
scroll to position [138, 83]
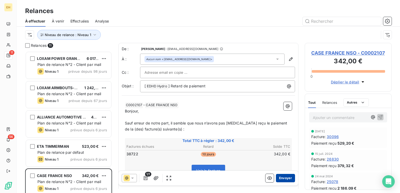
click at [284, 180] on button "Envoyer" at bounding box center [285, 178] width 19 height 8
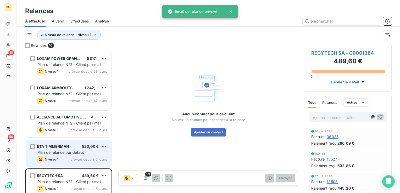
click at [72, 154] on span "Plan de relance par défaut" at bounding box center [60, 152] width 47 height 4
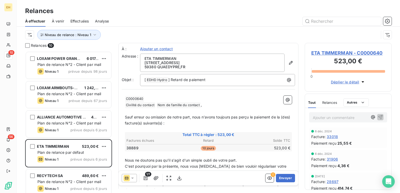
click at [325, 52] on span "ETA TIMMERMAN - C0000640" at bounding box center [348, 52] width 74 height 7
click at [348, 53] on span "ETA TIMMERMAN - C0000640" at bounding box center [348, 52] width 74 height 7
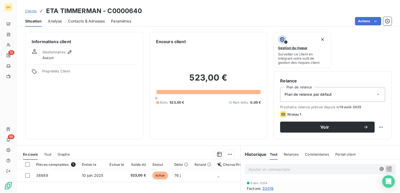
click at [86, 19] on span "Contacts & Adresses" at bounding box center [86, 21] width 37 height 5
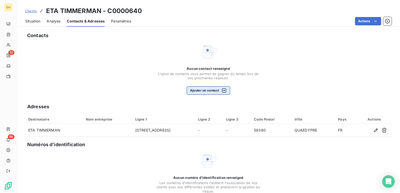
click at [206, 91] on button "Ajouter un contact" at bounding box center [209, 90] width 44 height 8
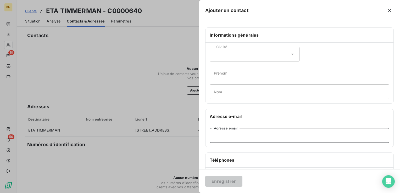
click at [239, 137] on input "Adresse email" at bounding box center [300, 135] width 180 height 15
type input "h"
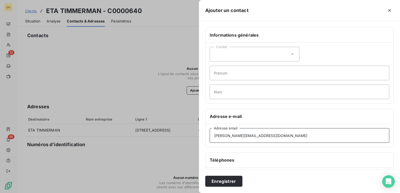
type input "christophe.timmerman@wanadoo.fr"
click at [205, 176] on button "Enregistrer" at bounding box center [223, 181] width 37 height 11
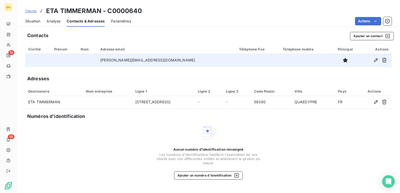
click at [139, 62] on td "christophe.timmerman@wanadoo.fr" at bounding box center [166, 60] width 139 height 13
click at [374, 60] on icon "button" at bounding box center [375, 60] width 5 height 5
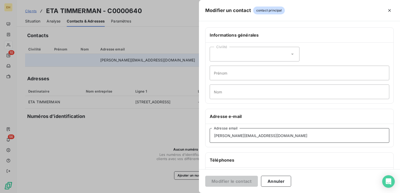
drag, startPoint x: 287, startPoint y: 135, endPoint x: 166, endPoint y: 137, distance: 121.5
click at [166, 193] on div "Modifier un contact contact principal Informations générales Civilité Prénom No…" at bounding box center [200, 193] width 400 height 0
click at [388, 10] on icon "button" at bounding box center [389, 10] width 5 height 5
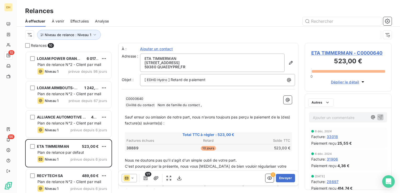
scroll to position [138, 83]
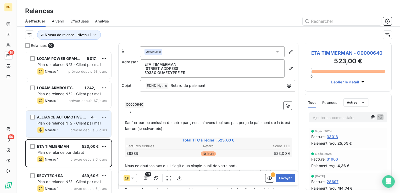
click at [78, 128] on span "prévue depuis 6 jours" at bounding box center [88, 130] width 37 height 4
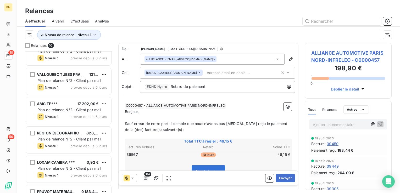
scroll to position [151, 0]
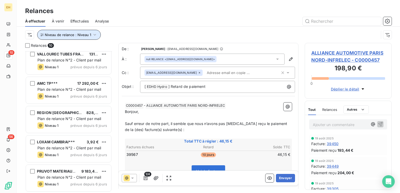
click at [92, 35] on icon "button" at bounding box center [94, 34] width 5 height 5
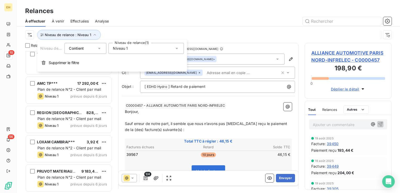
click at [121, 47] on span "Niveau 1" at bounding box center [120, 48] width 15 height 5
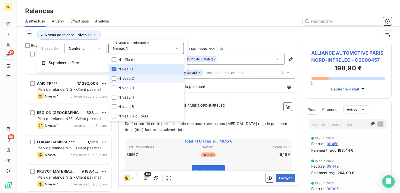
click at [122, 79] on span "Niveau 2" at bounding box center [126, 78] width 16 height 5
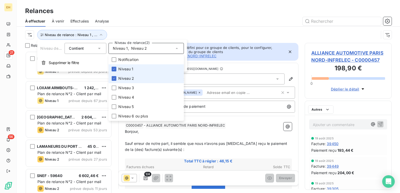
scroll to position [138, 83]
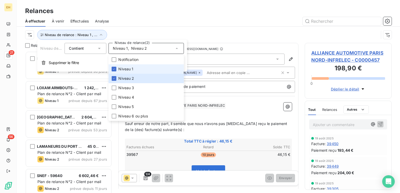
click at [121, 71] on span "Niveau 1" at bounding box center [125, 69] width 15 height 5
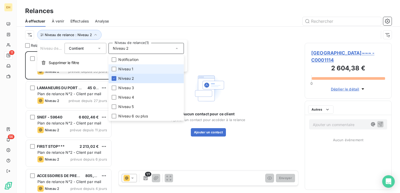
scroll to position [138, 83]
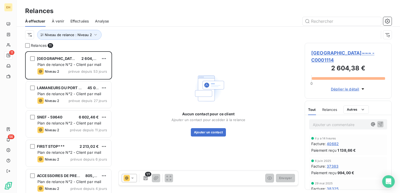
click at [116, 32] on div "Niveau de relance : Niveau 2" at bounding box center [202, 35] width 354 height 10
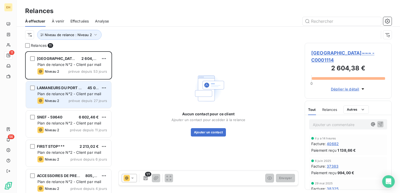
click at [86, 99] on span "prévue depuis 27 jours" at bounding box center [88, 101] width 38 height 4
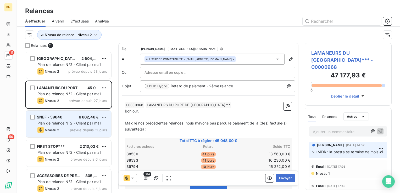
click at [62, 124] on span "Plan de relance N°2 - Client par mail" at bounding box center [69, 123] width 64 height 4
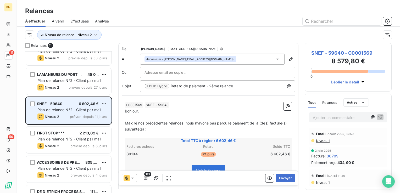
scroll to position [26, 0]
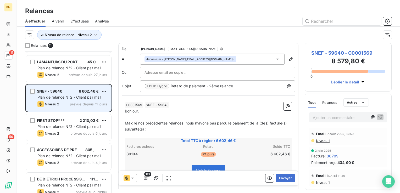
click at [62, 124] on span "Plan de relance N°2 - Client par mail" at bounding box center [69, 126] width 64 height 4
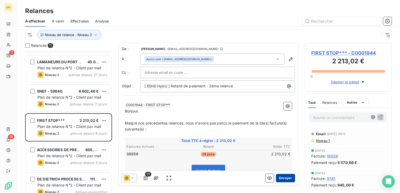
click at [279, 176] on button "Envoyer" at bounding box center [285, 178] width 19 height 8
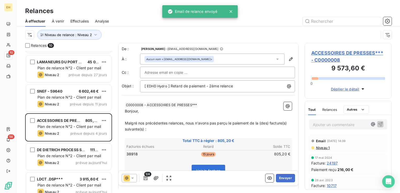
click at [279, 176] on button "Envoyer" at bounding box center [285, 178] width 19 height 8
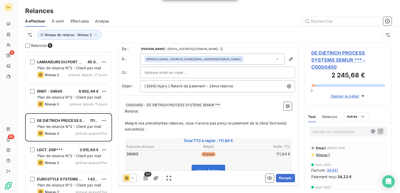
click at [279, 176] on button "Envoyer" at bounding box center [285, 178] width 19 height 8
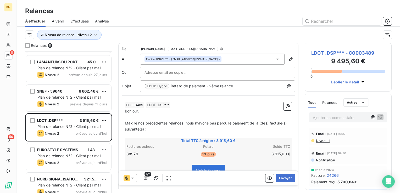
click at [279, 176] on button "Envoyer" at bounding box center [285, 178] width 19 height 8
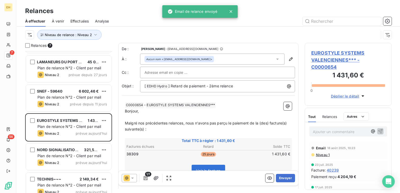
click at [279, 176] on button "Envoyer" at bounding box center [285, 178] width 19 height 8
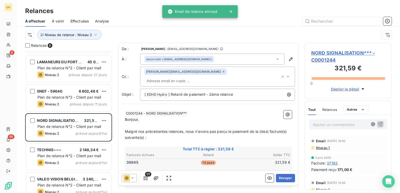
click at [279, 176] on button "Envoyer" at bounding box center [285, 178] width 19 height 8
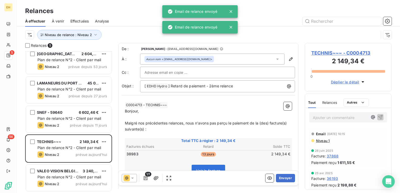
scroll to position [5, 0]
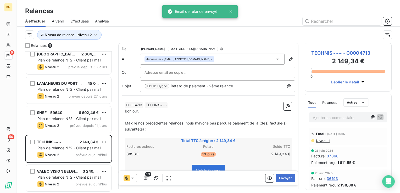
click at [279, 176] on button "Envoyer" at bounding box center [285, 178] width 19 height 8
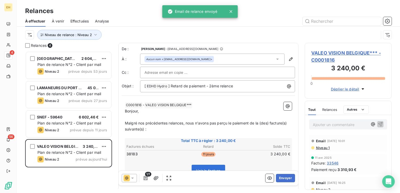
click at [279, 176] on button "Envoyer" at bounding box center [285, 178] width 19 height 8
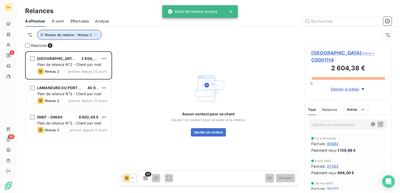
click at [96, 34] on icon "button" at bounding box center [95, 34] width 5 height 5
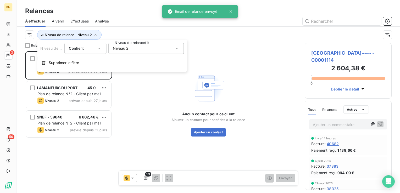
click at [134, 46] on div "Niveau 2" at bounding box center [145, 48] width 75 height 11
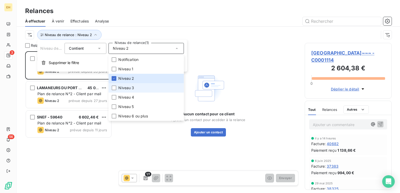
click at [135, 87] on li "Niveau 3" at bounding box center [145, 87] width 75 height 9
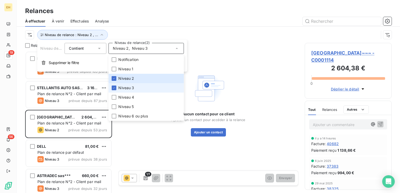
scroll to position [138, 83]
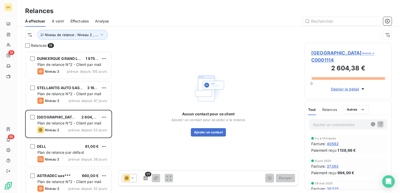
click at [139, 30] on div "Niveau de relance : Niveau 2 , ..." at bounding box center [202, 35] width 354 height 10
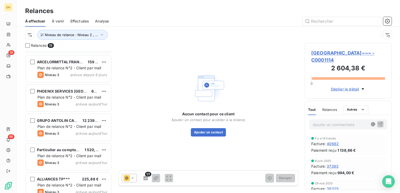
scroll to position [415, 0]
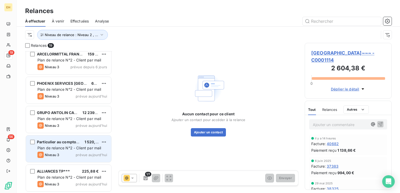
click at [100, 143] on div "Particulier au comptoir - Harnes 1 520,40 €" at bounding box center [72, 142] width 70 height 5
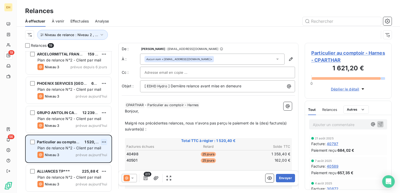
click at [102, 143] on html "EH 19 56 Relances À effectuer À venir Effectuées Analyse Niveau de relance : Ni…" at bounding box center [200, 96] width 400 height 193
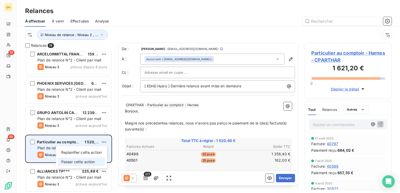
click at [94, 166] on div "Replanifier cette action Passer cette action" at bounding box center [81, 157] width 51 height 22
click at [94, 163] on div "Passer cette action" at bounding box center [81, 162] width 47 height 8
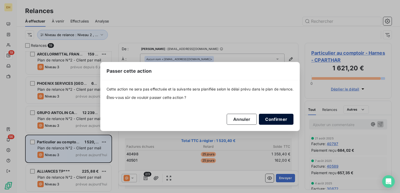
click at [281, 122] on button "Confirmer" at bounding box center [276, 119] width 35 height 11
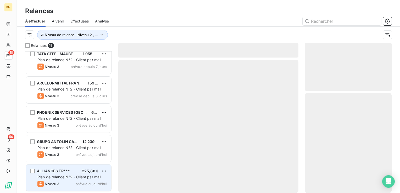
scroll to position [386, 0]
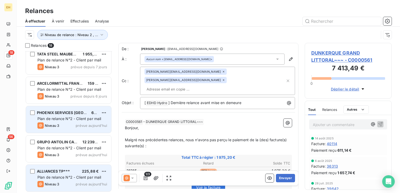
click at [69, 114] on span "PHOENIX SERVICES FRANCE-DUNKERQUE" at bounding box center [95, 113] width 117 height 4
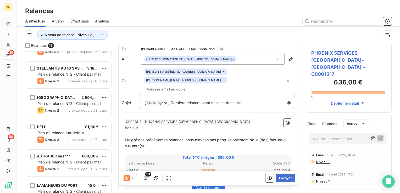
scroll to position [19, 0]
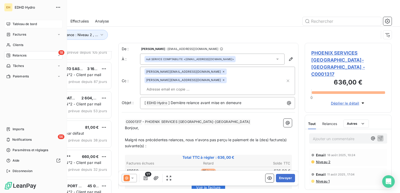
click at [29, 24] on span "Tableau de bord" at bounding box center [25, 24] width 24 height 5
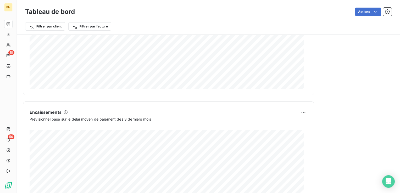
scroll to position [314, 0]
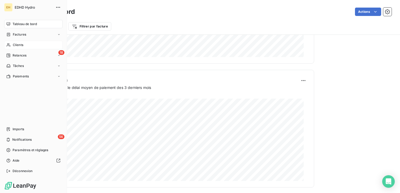
click at [16, 45] on span "Clients" at bounding box center [18, 45] width 10 height 5
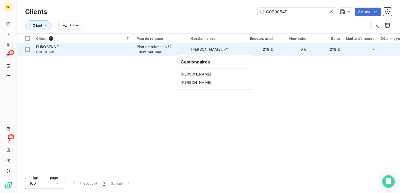
type input "C0000649"
click at [196, 51] on div "[PERSON_NAME] , + 1" at bounding box center [215, 49] width 48 height 5
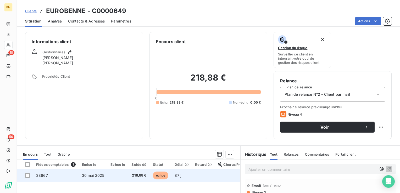
click at [128, 177] on td "218,88 €" at bounding box center [138, 175] width 21 height 13
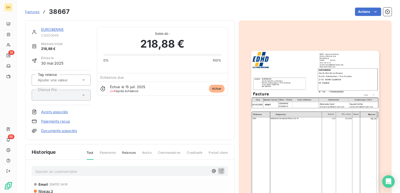
click at [127, 173] on p "Ajouter un commentaire ﻿" at bounding box center [121, 171] width 173 height 7
click at [152, 169] on p "[PERSON_NAME] <[EMAIL_ADDRESS][DOMAIN_NAME]> :" at bounding box center [121, 171] width 173 height 6
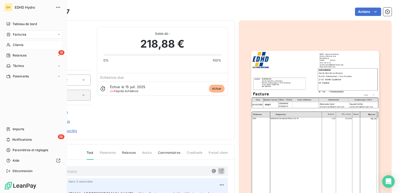
click at [16, 45] on span "Clients" at bounding box center [18, 45] width 10 height 5
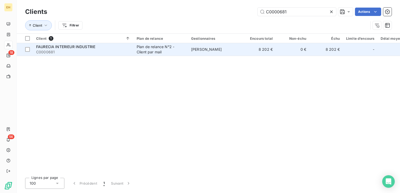
type input "C0000681"
click at [109, 49] on div "FAURECIA INTERIEUR INDUSTRIE" at bounding box center [83, 46] width 94 height 5
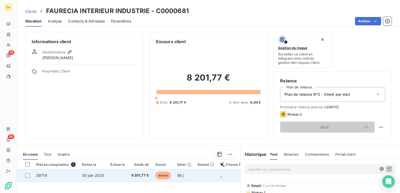
click at [93, 175] on span "30 juin 2025" at bounding box center [93, 175] width 22 height 4
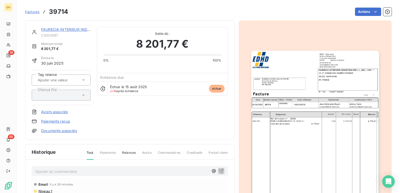
drag, startPoint x: 112, startPoint y: 165, endPoint x: 109, endPoint y: 168, distance: 4.1
click at [109, 170] on p "Ajouter un commentaire ﻿" at bounding box center [121, 171] width 173 height 7
click at [136, 169] on p "PTSJM-APPORTUGAL <[EMAIL_ADDRESS][DOMAIN_NAME]> :" at bounding box center [121, 171] width 173 height 6
